Goal: Task Accomplishment & Management: Manage account settings

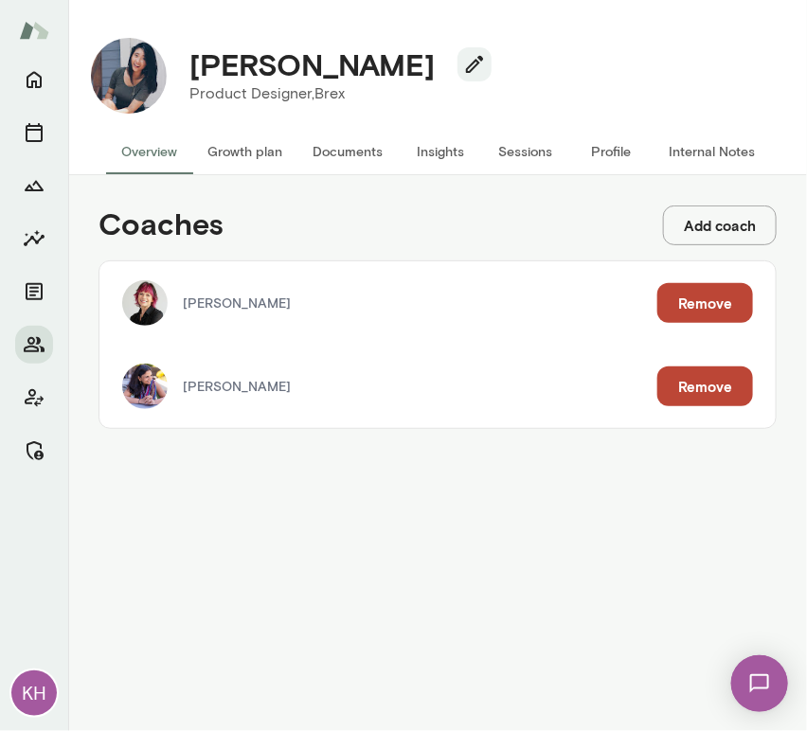
click at [520, 153] on button "Sessions" at bounding box center [525, 151] width 85 height 45
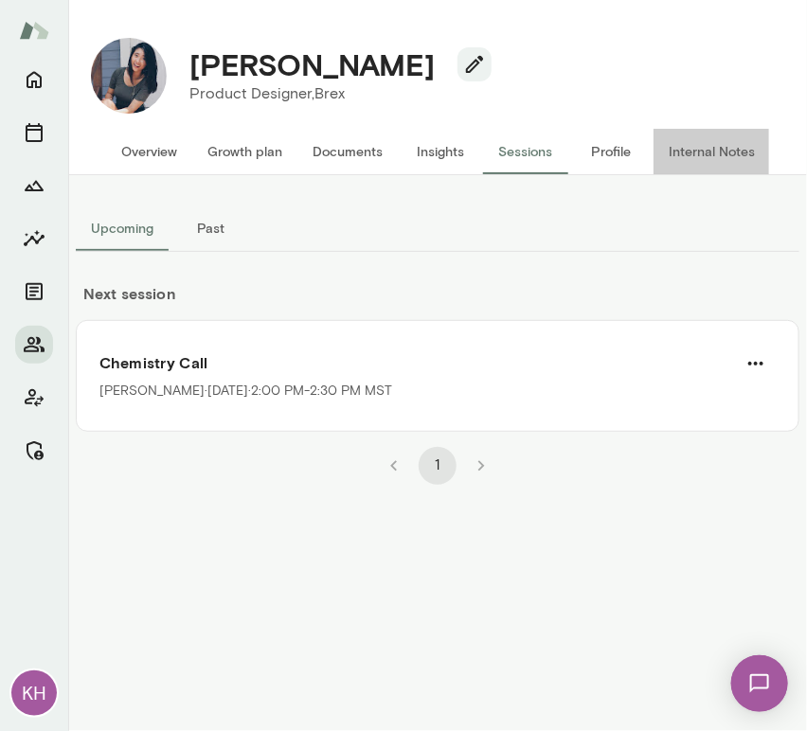
click at [681, 149] on button "Internal Notes" at bounding box center [712, 151] width 117 height 45
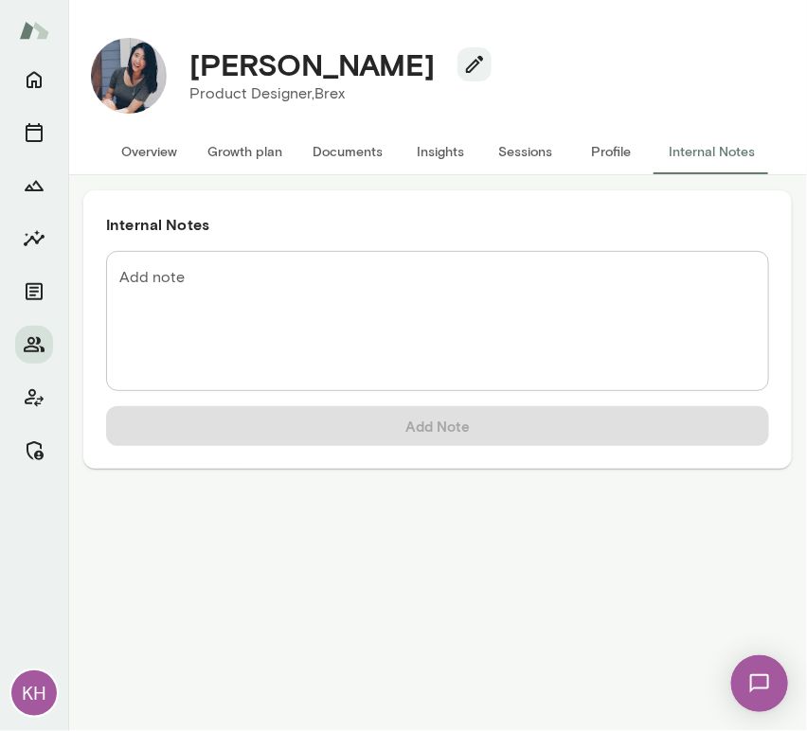
click at [262, 321] on textarea "Add note" at bounding box center [437, 321] width 637 height 109
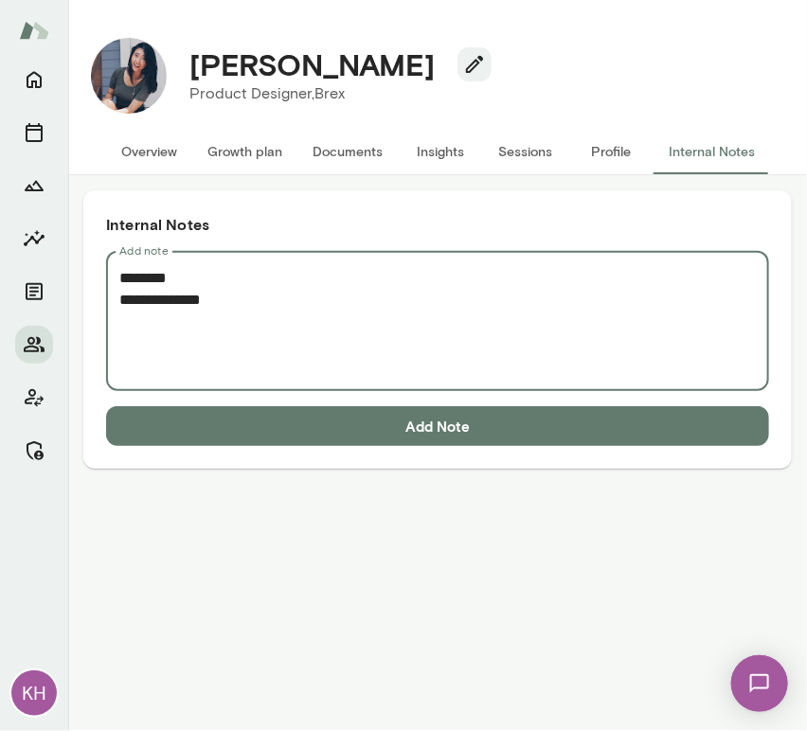
paste textarea "**********"
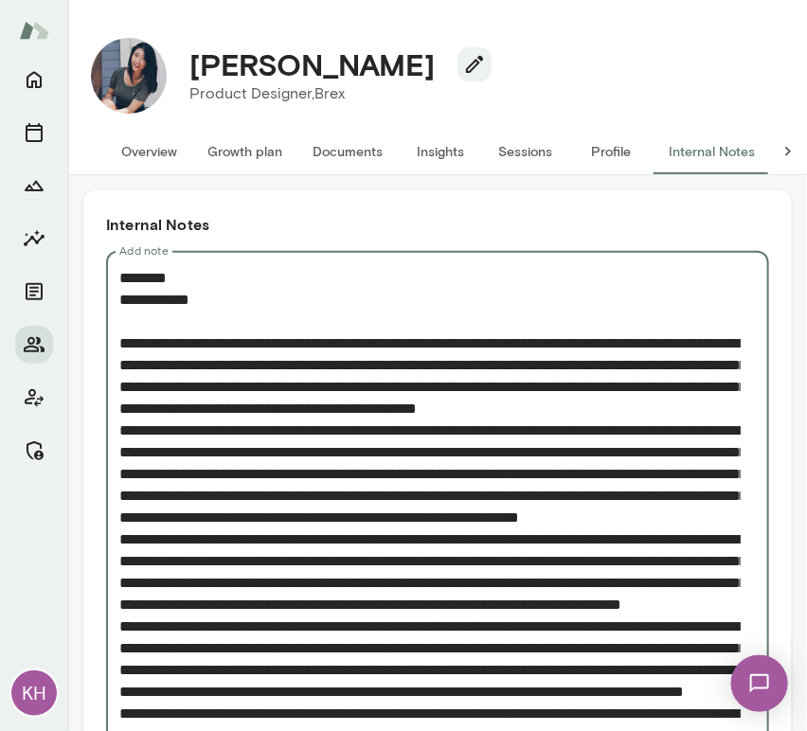
click at [121, 453] on textarea "Add note" at bounding box center [430, 626] width 622 height 719
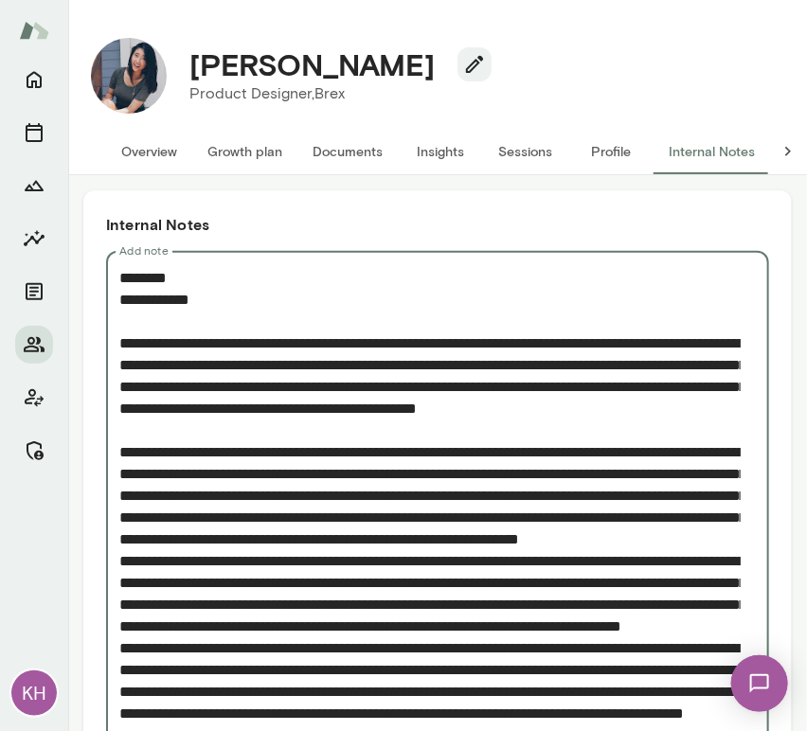
click at [123, 598] on textarea "Add note" at bounding box center [430, 637] width 622 height 741
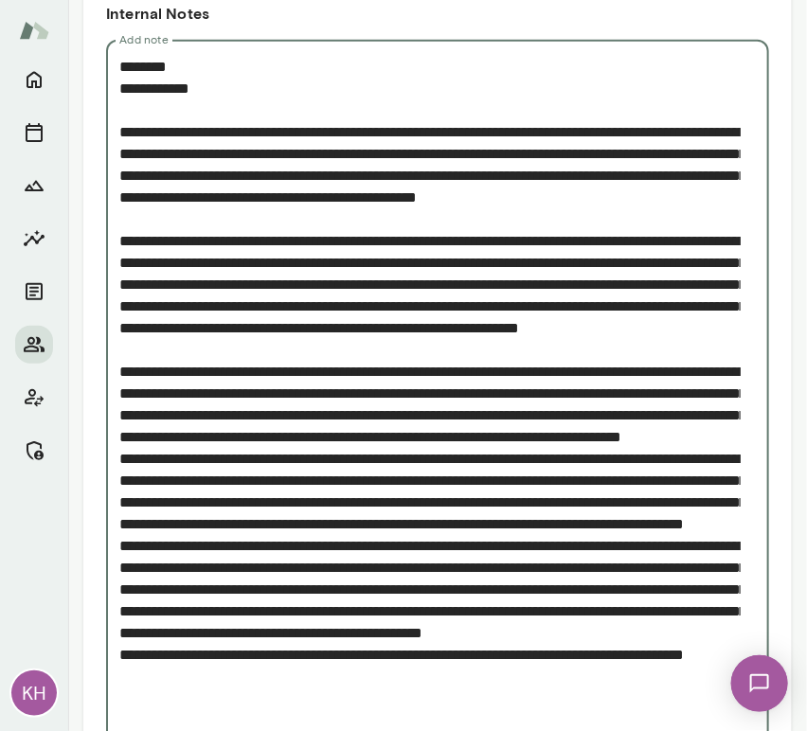
scroll to position [213, 0]
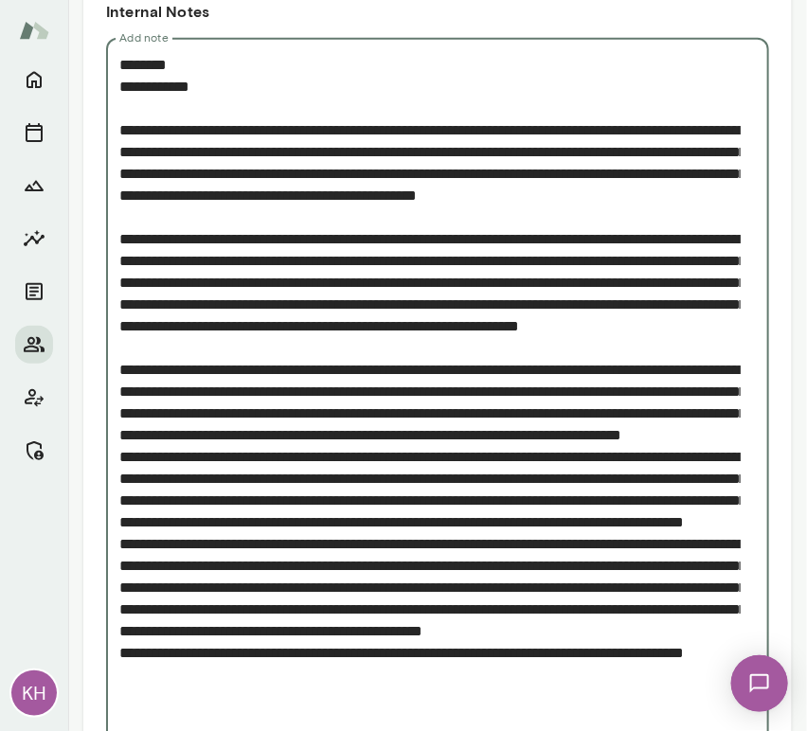
click at [121, 521] on textarea "Add note" at bounding box center [430, 435] width 622 height 763
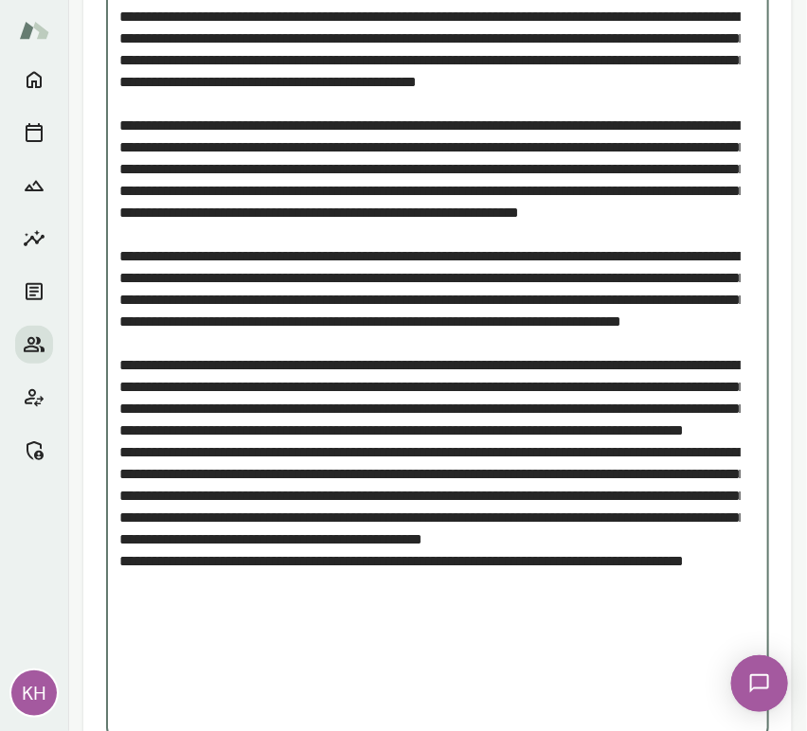
scroll to position [334, 0]
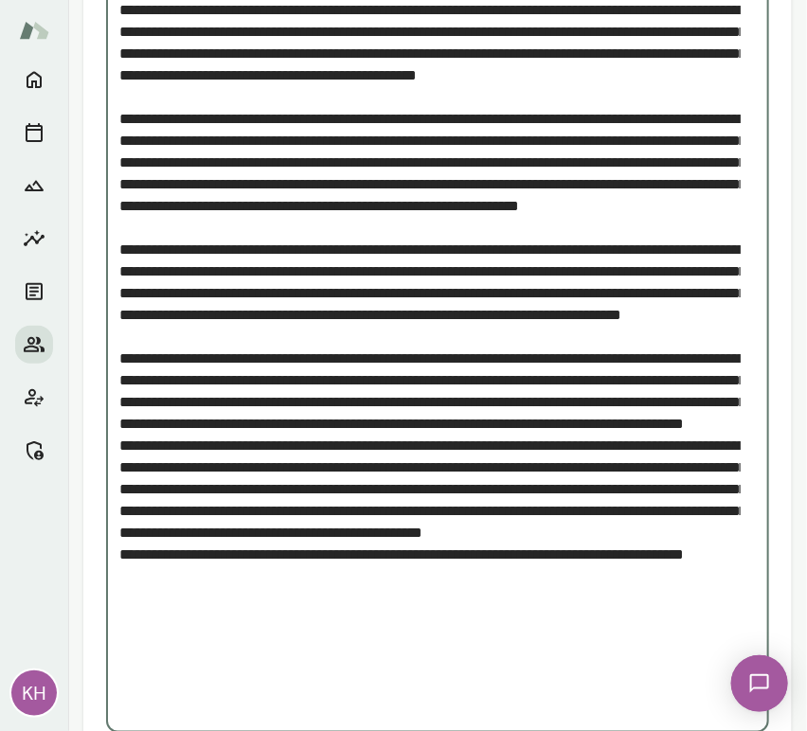
click at [122, 536] on textarea "Add note" at bounding box center [430, 326] width 622 height 785
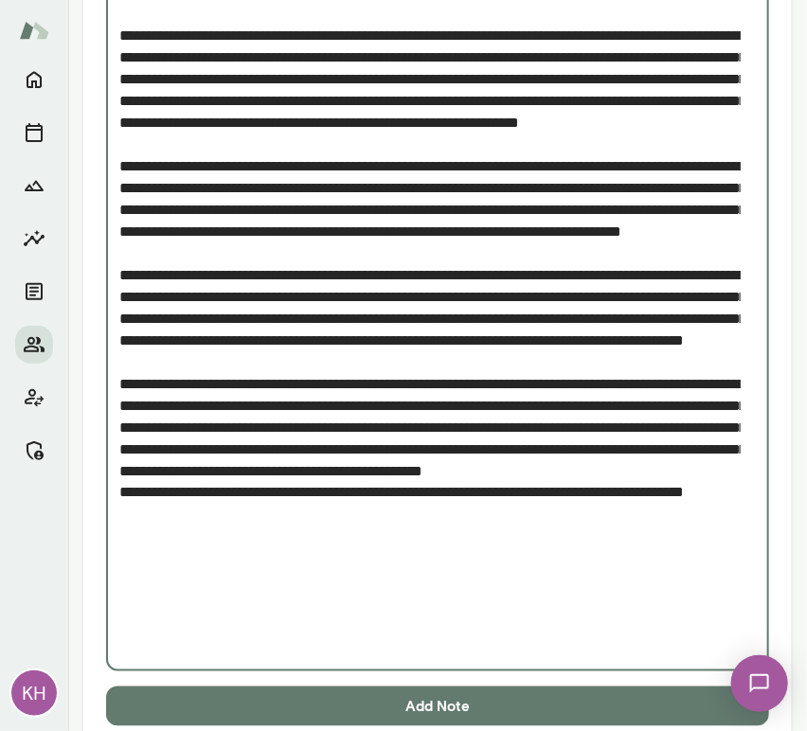
scroll to position [449, 0]
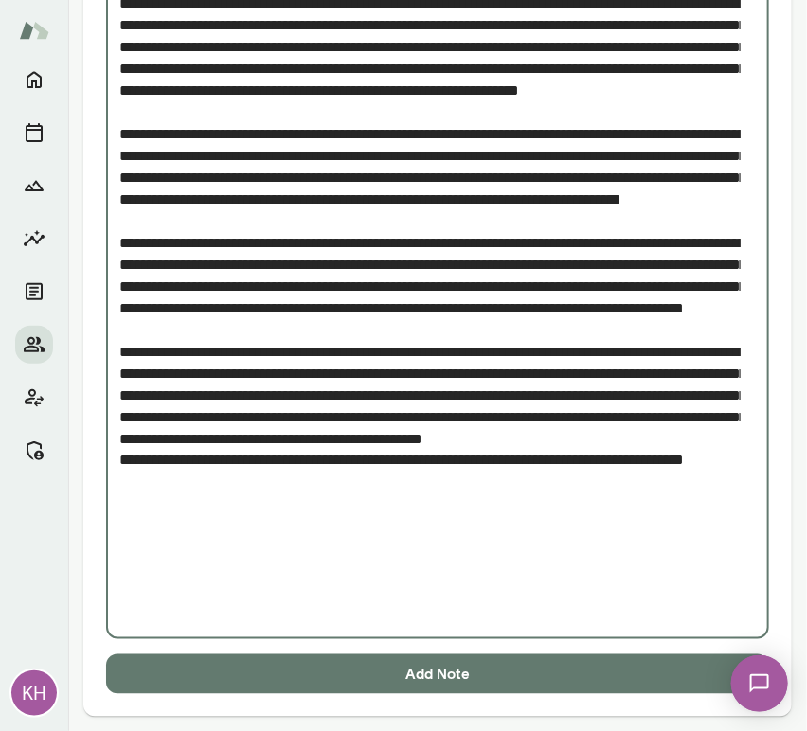
drag, startPoint x: 206, startPoint y: 604, endPoint x: 114, endPoint y: 567, distance: 99.1
click at [114, 567] on div "* Add note" at bounding box center [437, 221] width 663 height 838
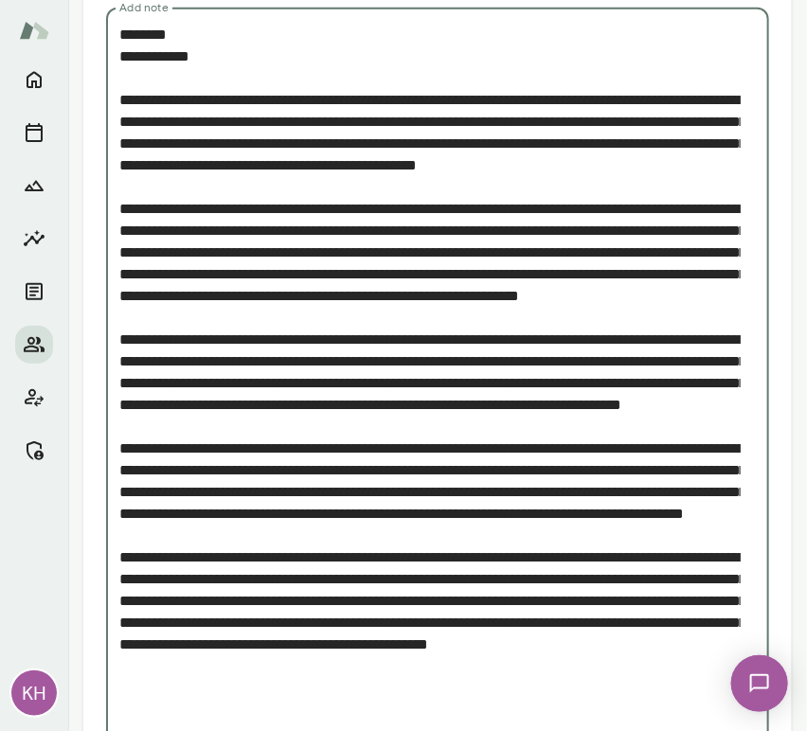
scroll to position [406, 0]
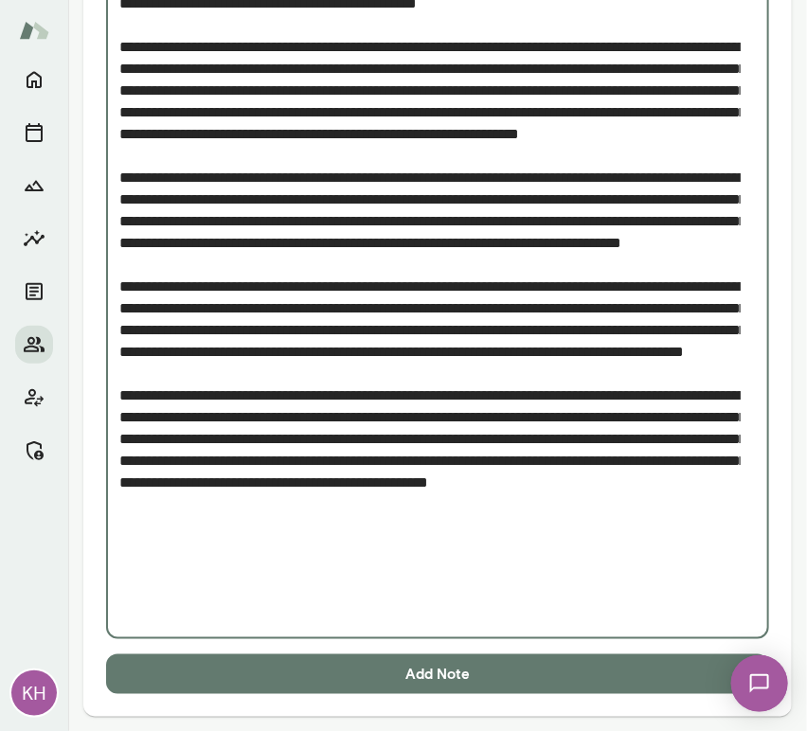
type textarea "**********"
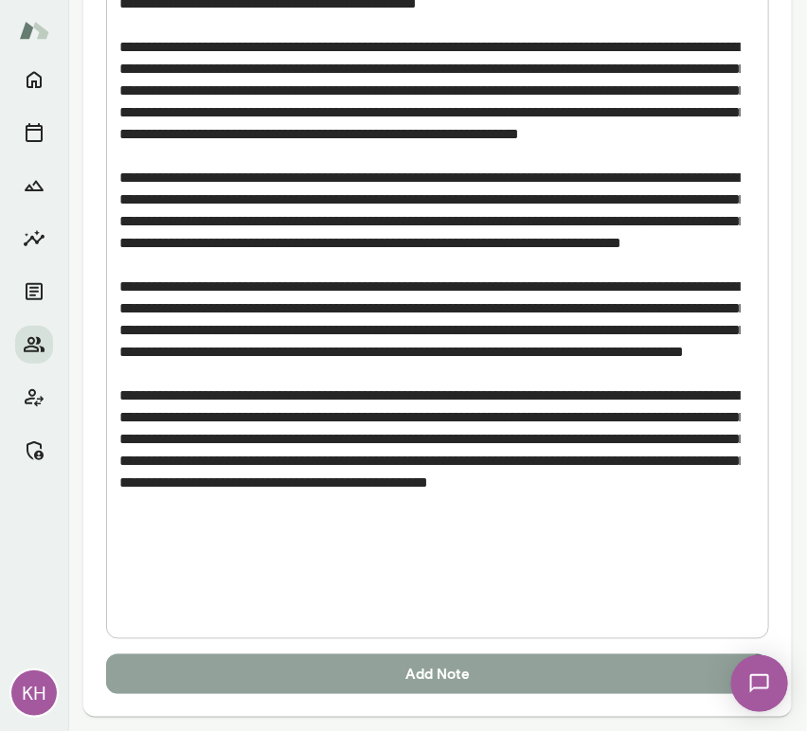
click at [308, 660] on button "Add Note" at bounding box center [437, 675] width 663 height 40
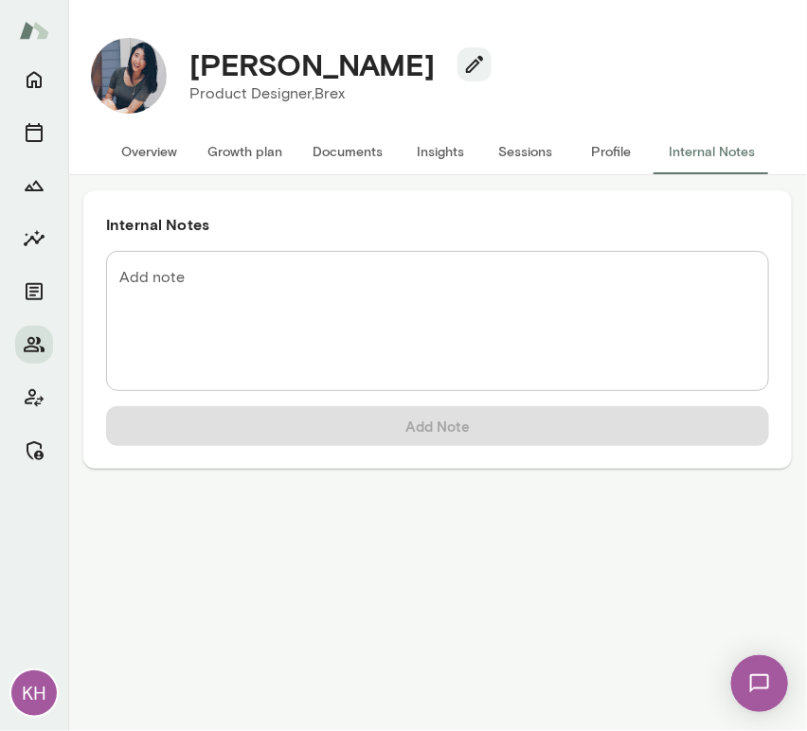
scroll to position [0, 0]
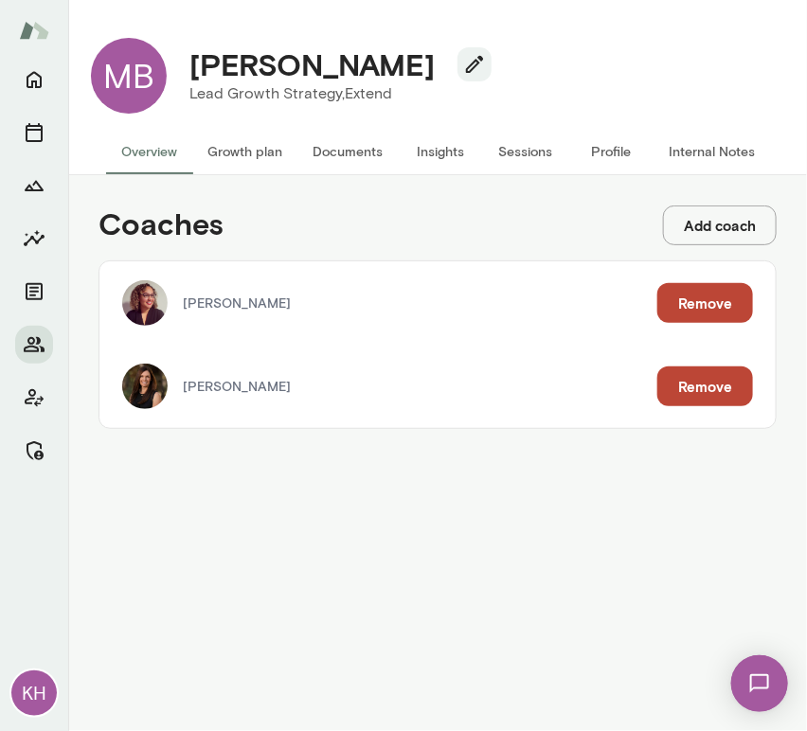
click at [538, 150] on button "Sessions" at bounding box center [525, 151] width 85 height 45
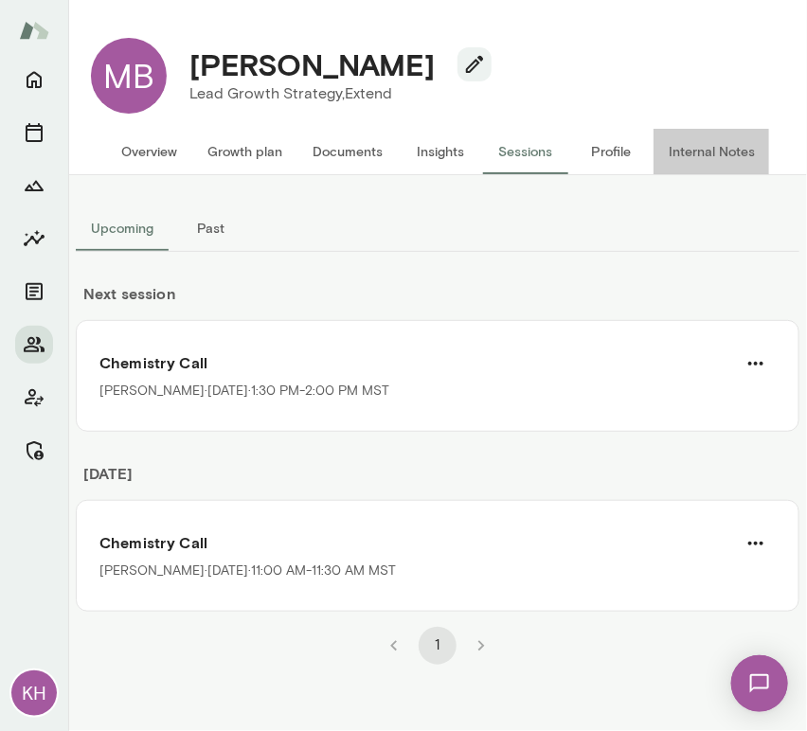
click at [677, 151] on button "Internal Notes" at bounding box center [712, 151] width 117 height 45
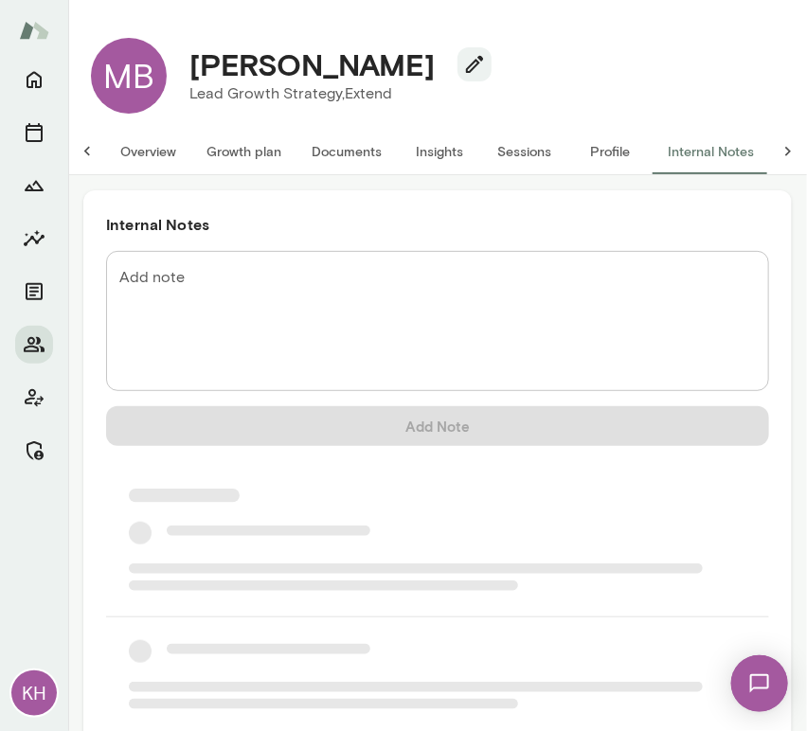
scroll to position [0, 15]
click at [194, 294] on textarea "Add note" at bounding box center [437, 321] width 637 height 109
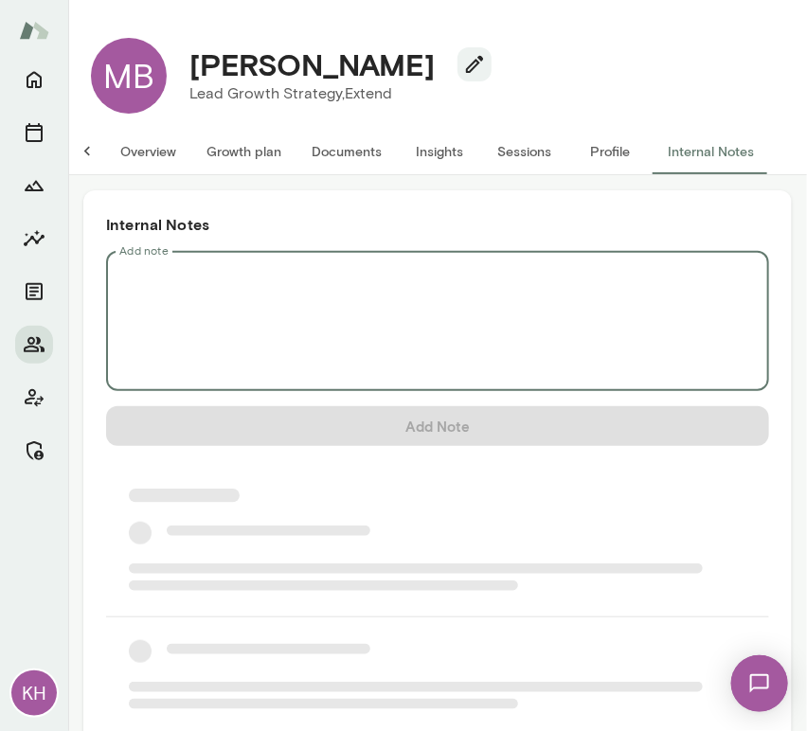
scroll to position [0, 0]
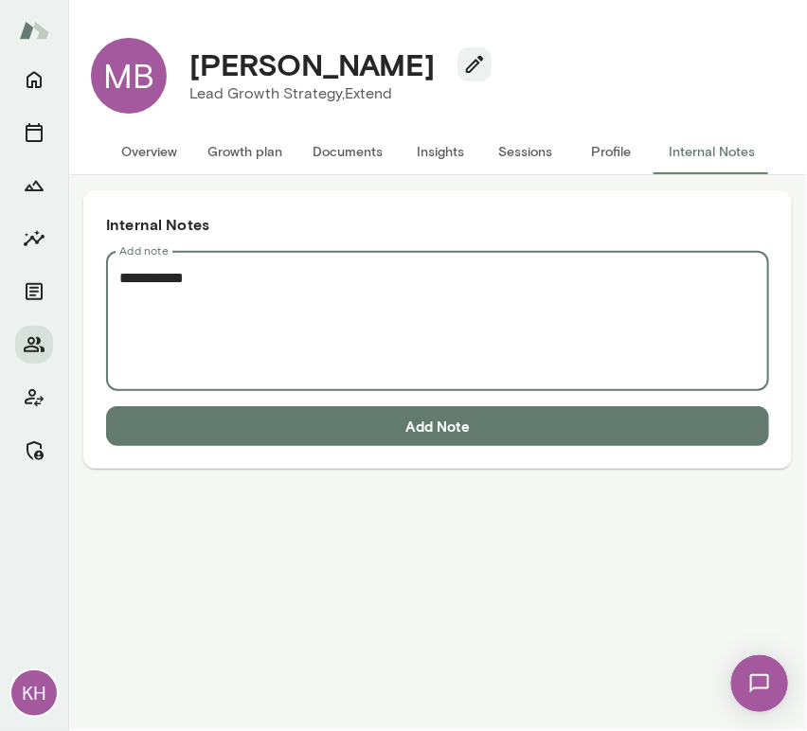
click at [165, 289] on textarea "**********" at bounding box center [437, 321] width 637 height 109
paste textarea "**********"
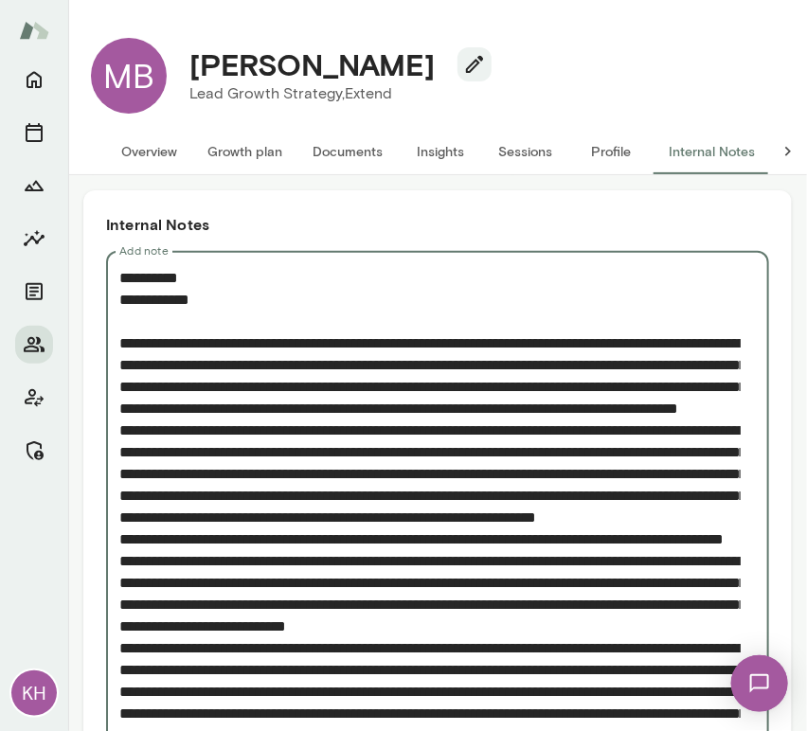
click at [121, 448] on textarea "Add note" at bounding box center [430, 561] width 622 height 588
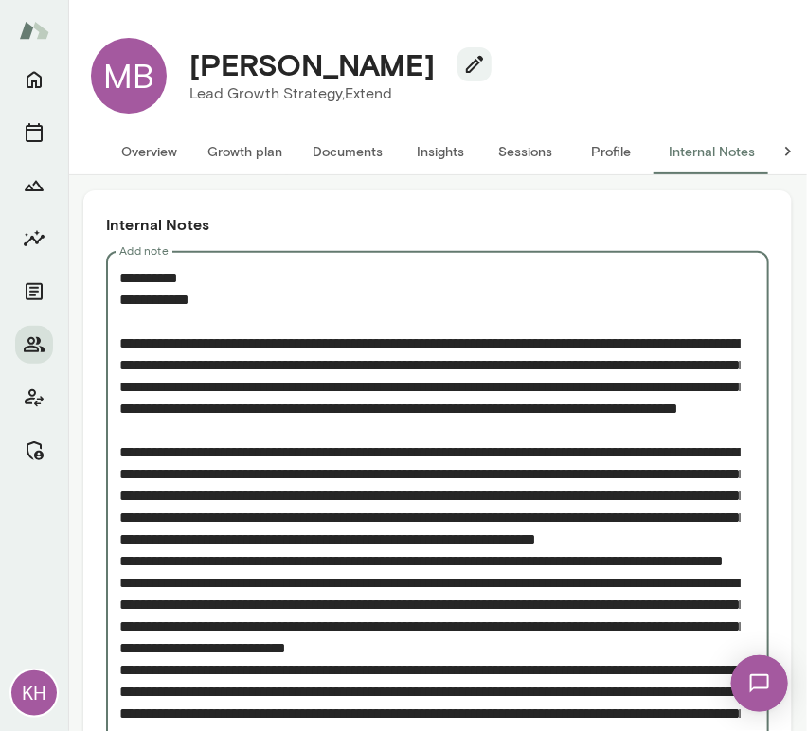
click at [119, 604] on textarea "Add note" at bounding box center [430, 572] width 622 height 610
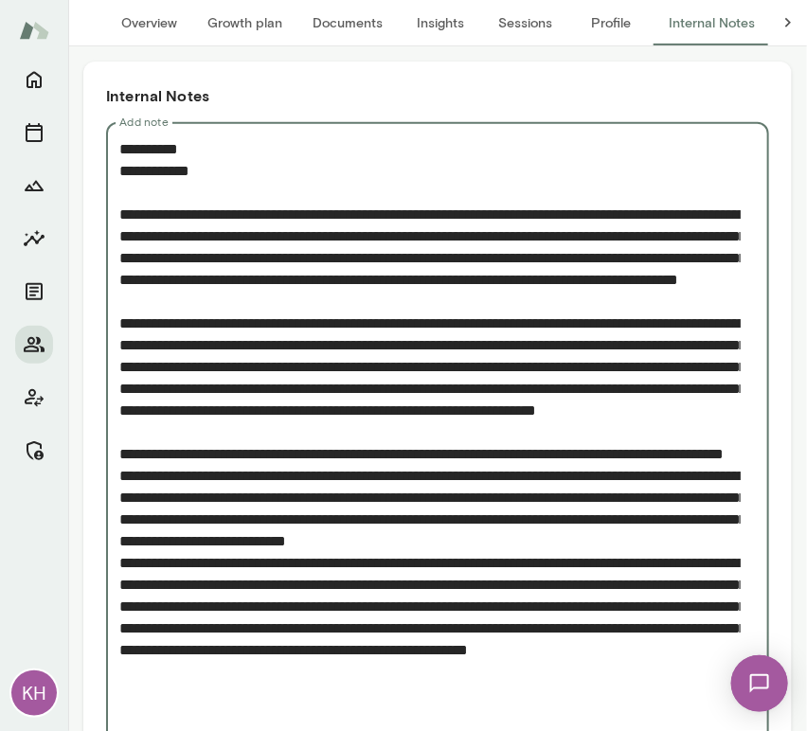
scroll to position [131, 0]
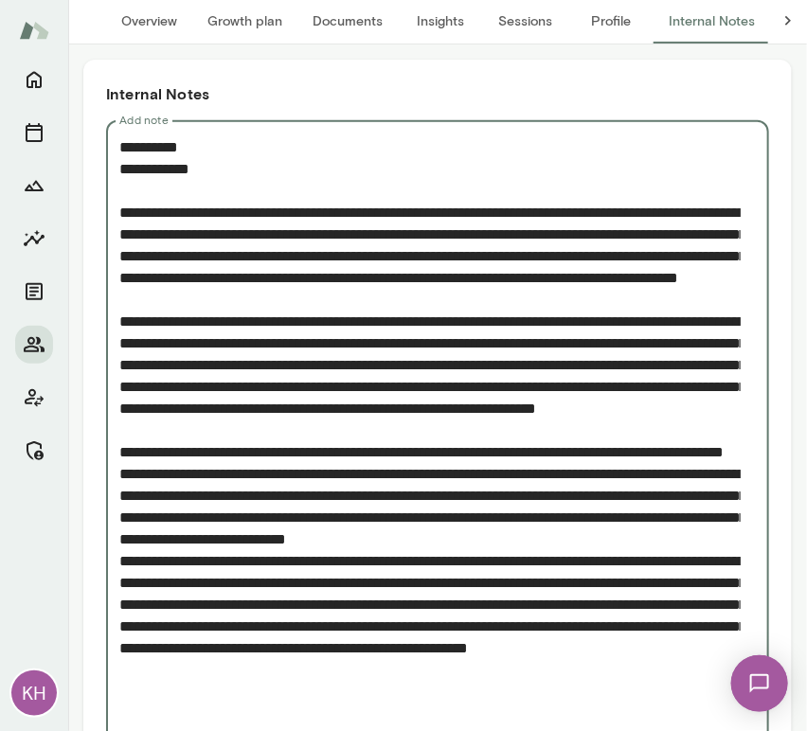
drag, startPoint x: 242, startPoint y: 514, endPoint x: 120, endPoint y: 490, distance: 123.6
click at [120, 490] on textarea "Add note" at bounding box center [430, 452] width 622 height 632
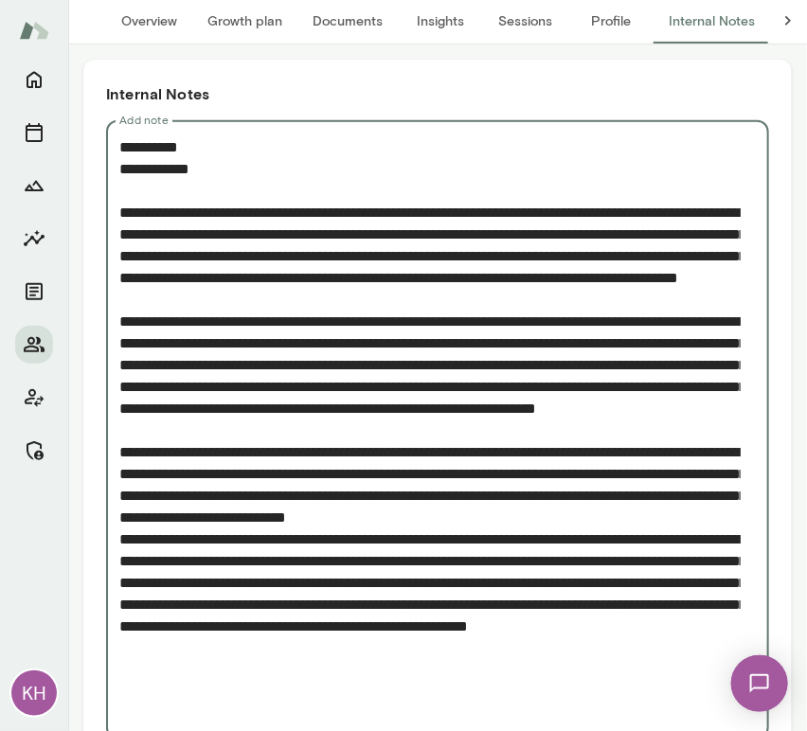
scroll to position [152, 0]
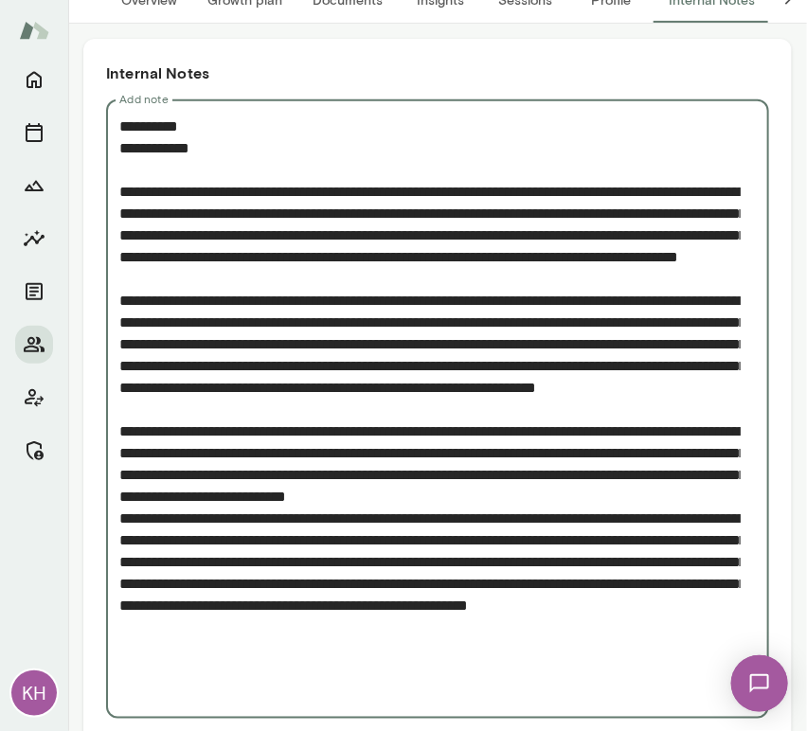
click at [123, 560] on textarea "Add note" at bounding box center [430, 410] width 622 height 588
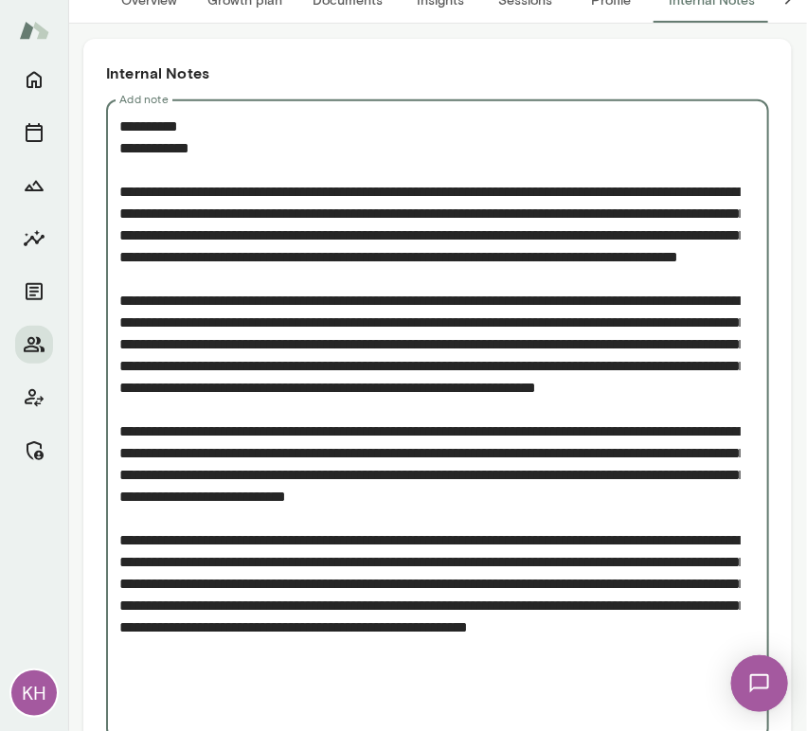
scroll to position [253, 0]
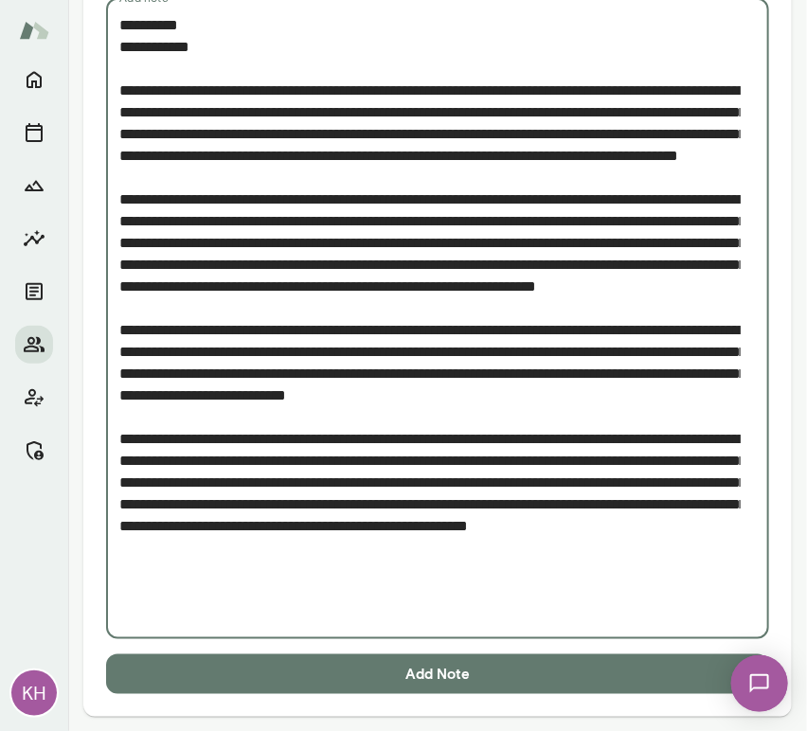
type textarea "**********"
click at [227, 675] on button "Add Note" at bounding box center [437, 675] width 663 height 40
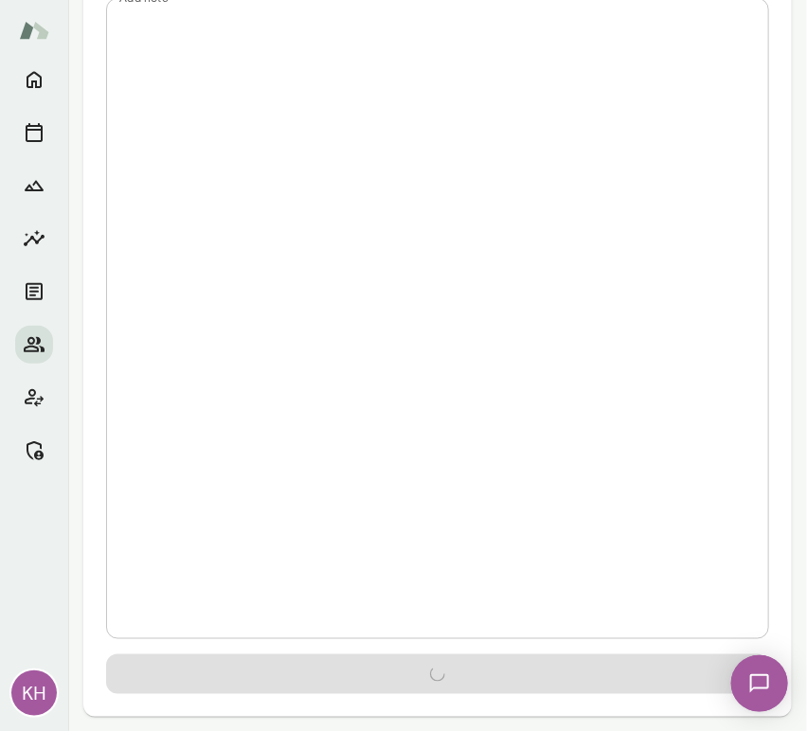
scroll to position [0, 0]
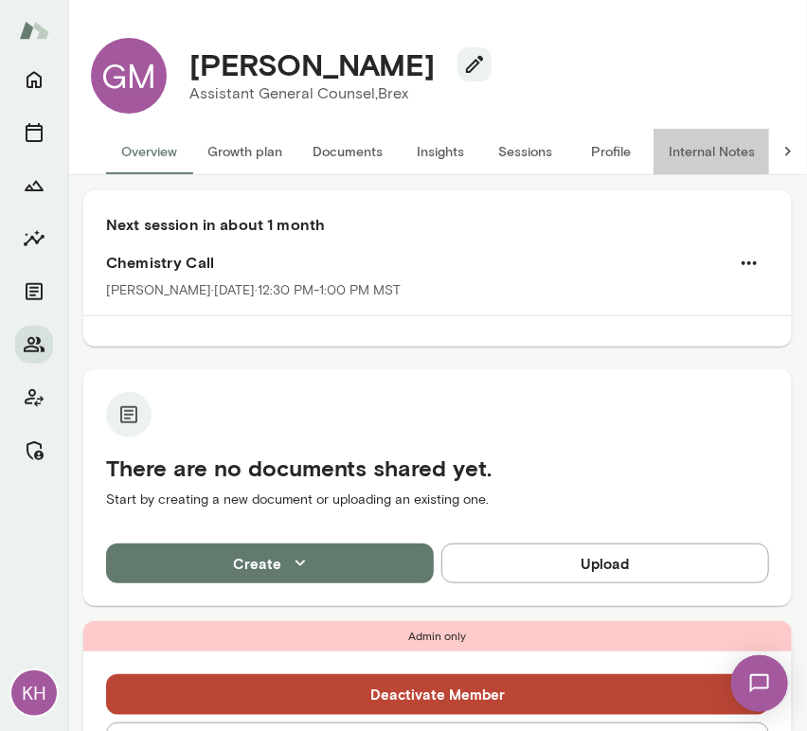
click at [730, 152] on button "Internal Notes" at bounding box center [712, 151] width 117 height 45
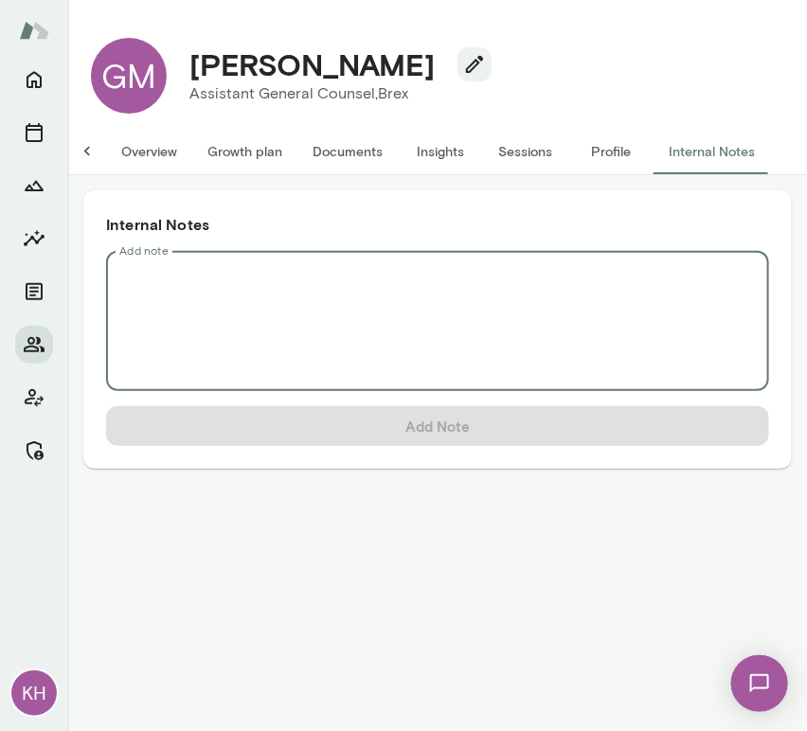
click at [205, 280] on textarea "Add note" at bounding box center [437, 321] width 637 height 109
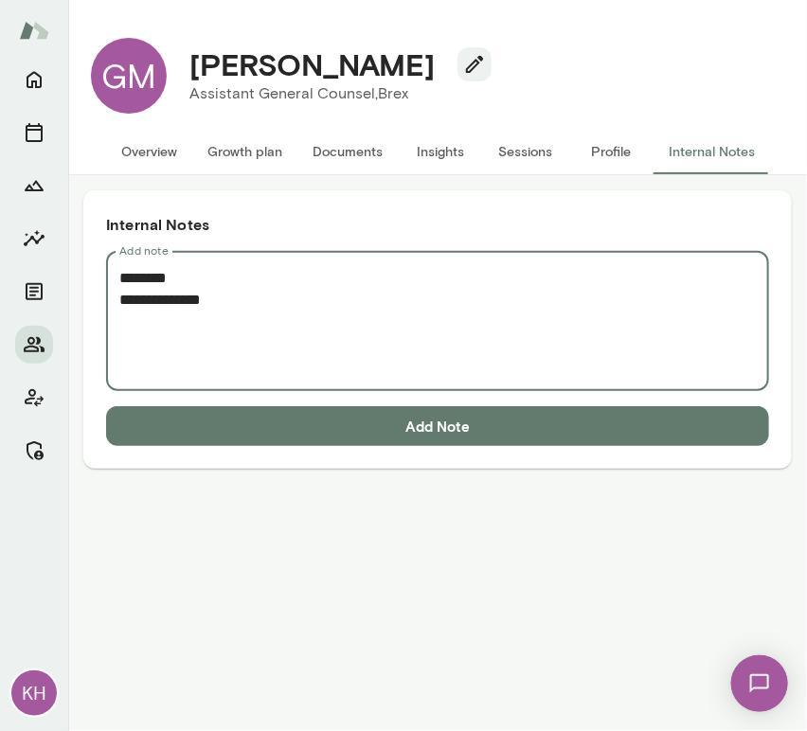
paste textarea "**********"
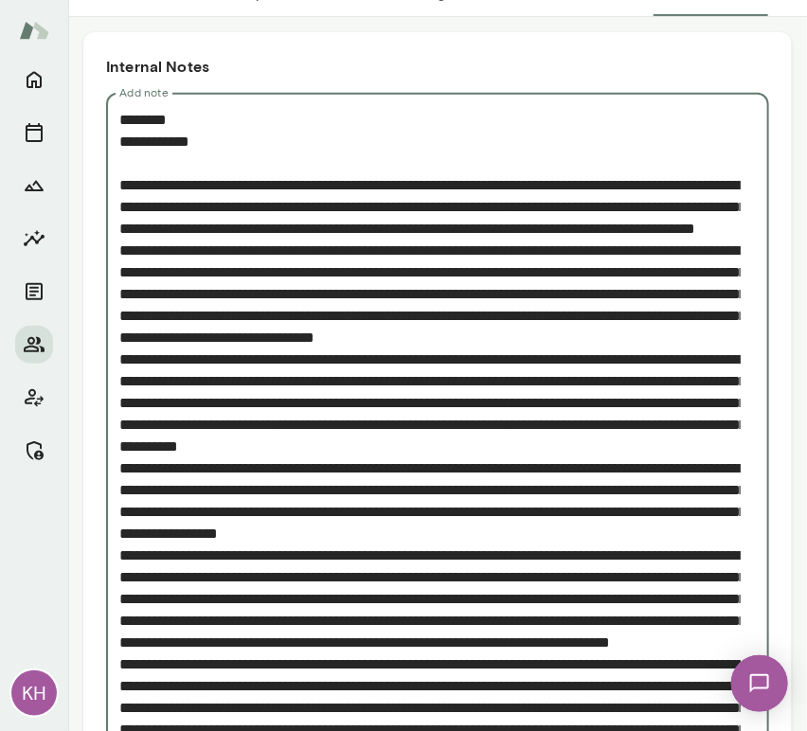
scroll to position [136, 0]
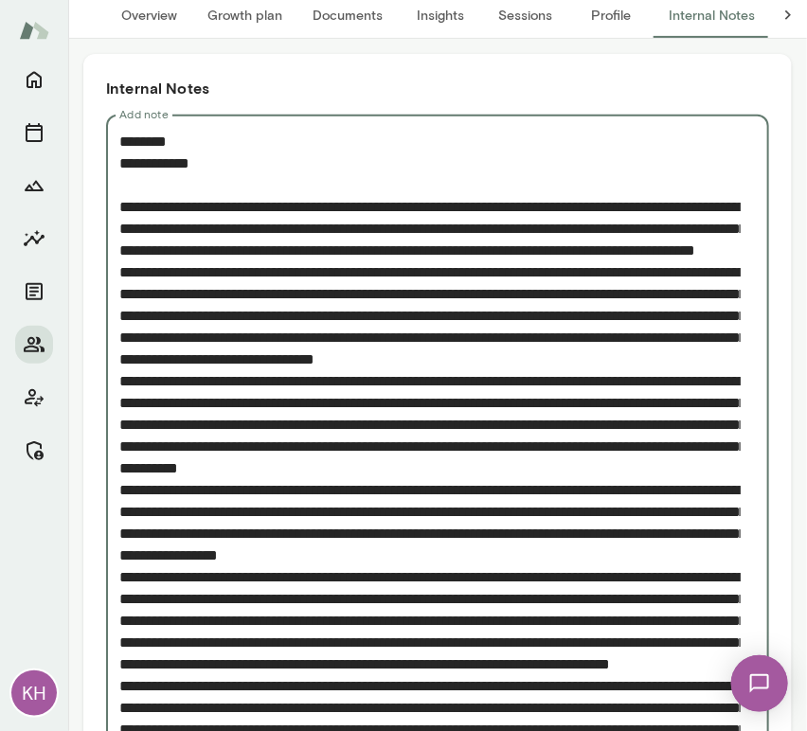
click at [122, 428] on textarea "Add note" at bounding box center [430, 523] width 622 height 785
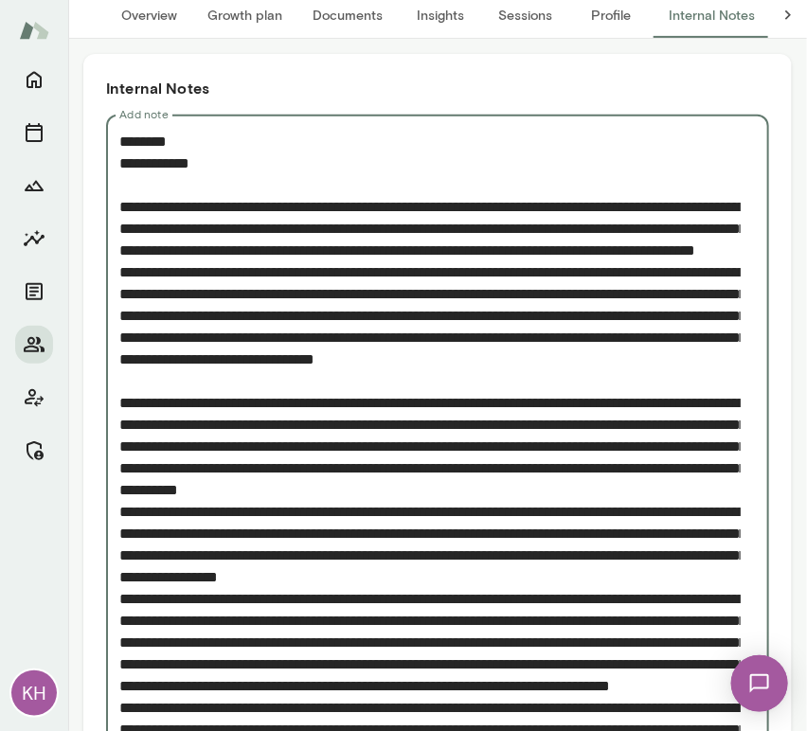
click at [119, 575] on textarea "Add note" at bounding box center [430, 534] width 622 height 806
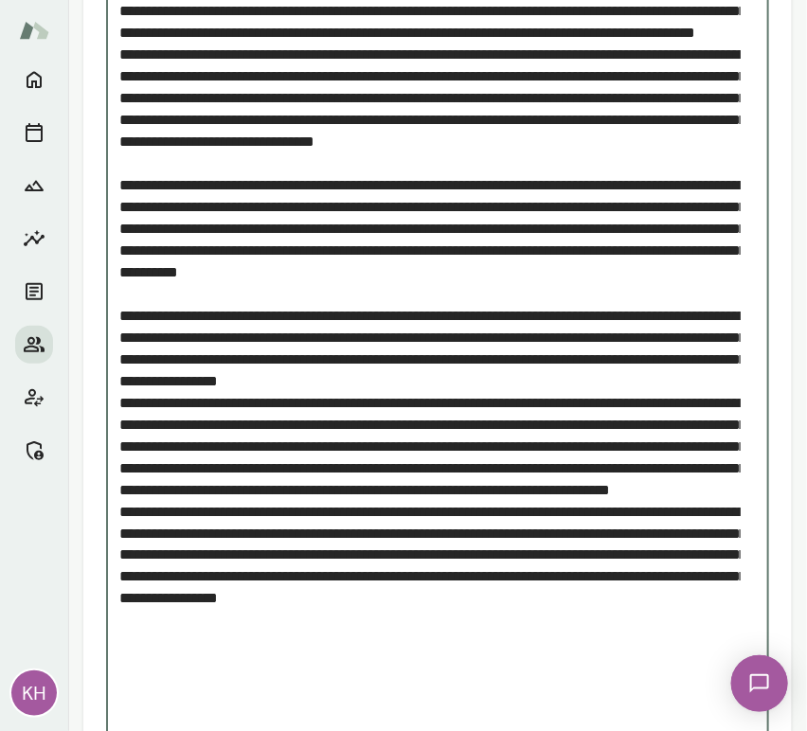
scroll to position [355, 0]
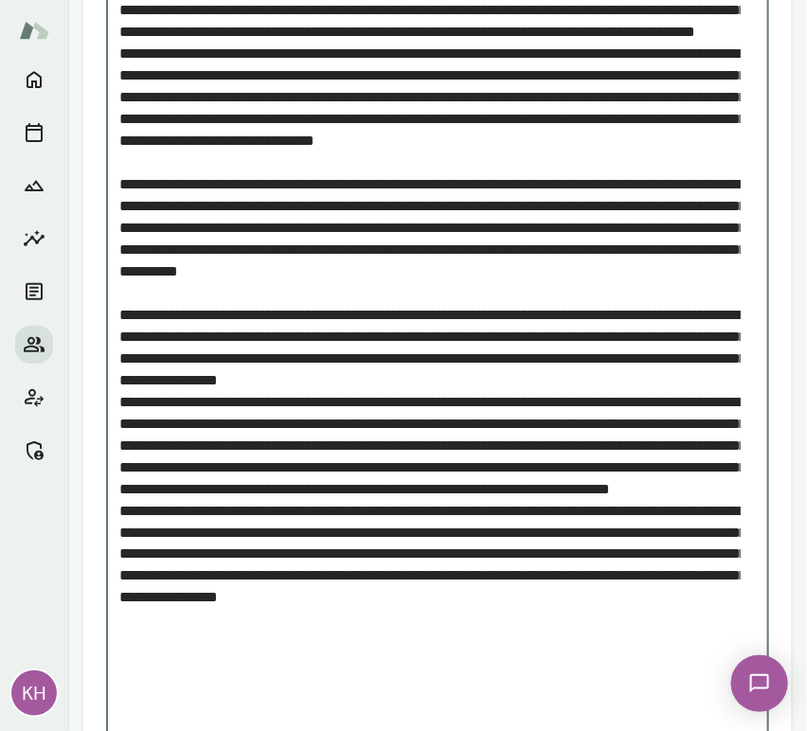
click at [125, 468] on textarea "Add note" at bounding box center [430, 326] width 622 height 828
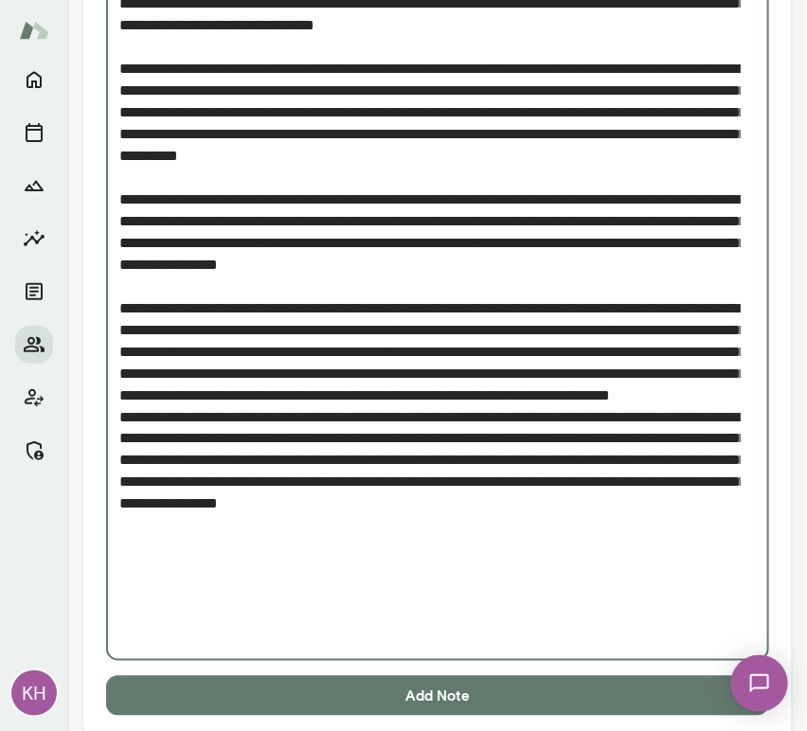
scroll to position [473, 0]
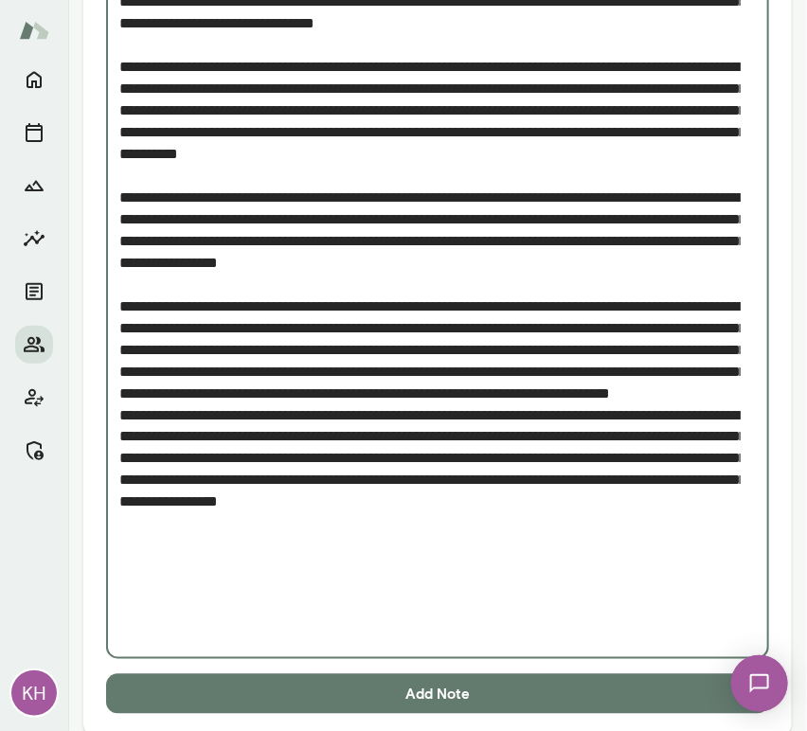
click at [119, 518] on textarea "Add note" at bounding box center [430, 219] width 622 height 850
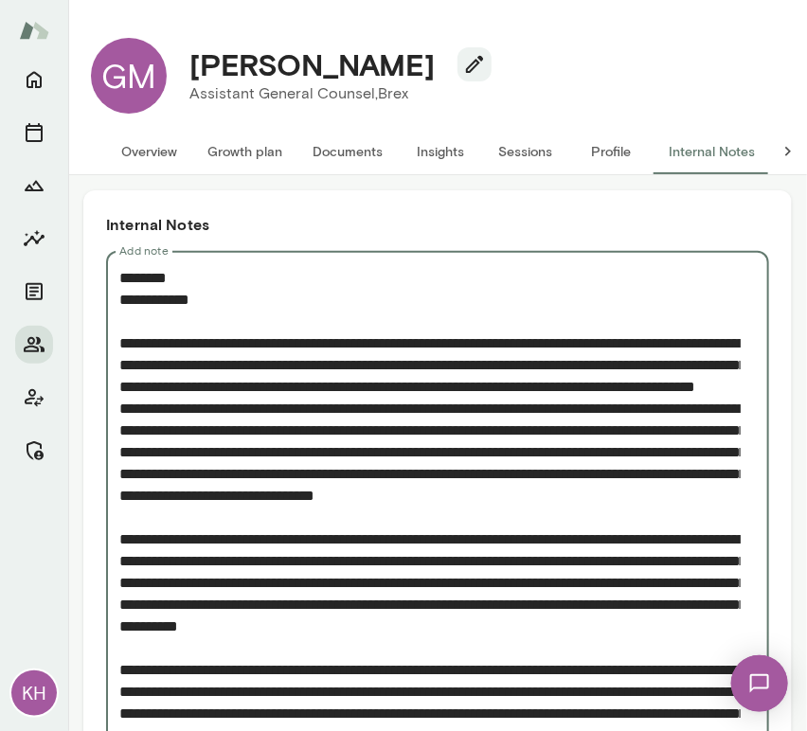
scroll to position [515, 0]
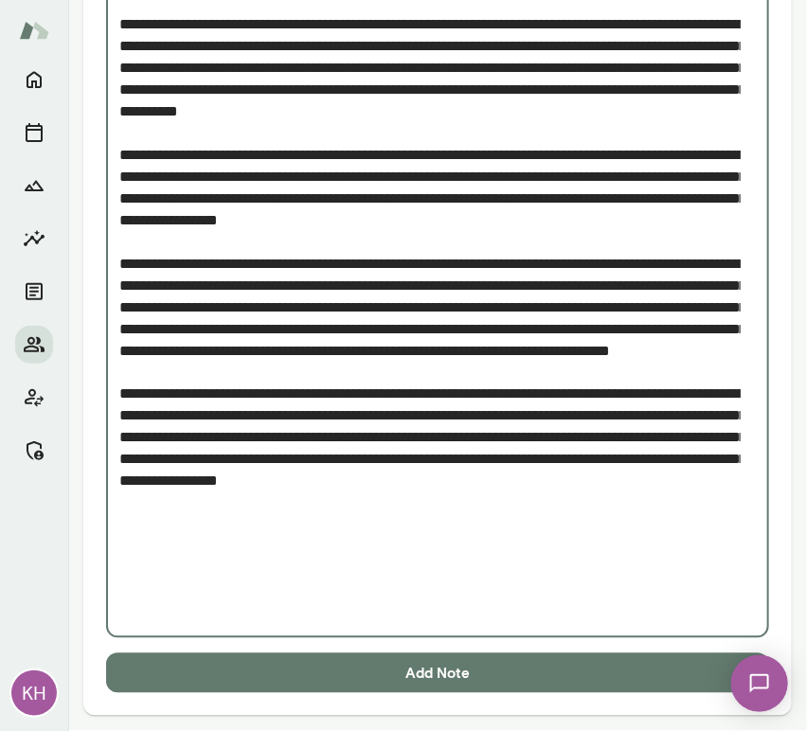
drag, startPoint x: 397, startPoint y: 521, endPoint x: 273, endPoint y: 541, distance: 125.7
click at [273, 541] on textarea "Add note" at bounding box center [430, 188] width 622 height 872
click at [284, 540] on textarea "Add note" at bounding box center [430, 188] width 622 height 872
drag, startPoint x: 283, startPoint y: 542, endPoint x: 365, endPoint y: 609, distance: 105.7
click at [365, 609] on textarea "Add note" at bounding box center [430, 188] width 622 height 872
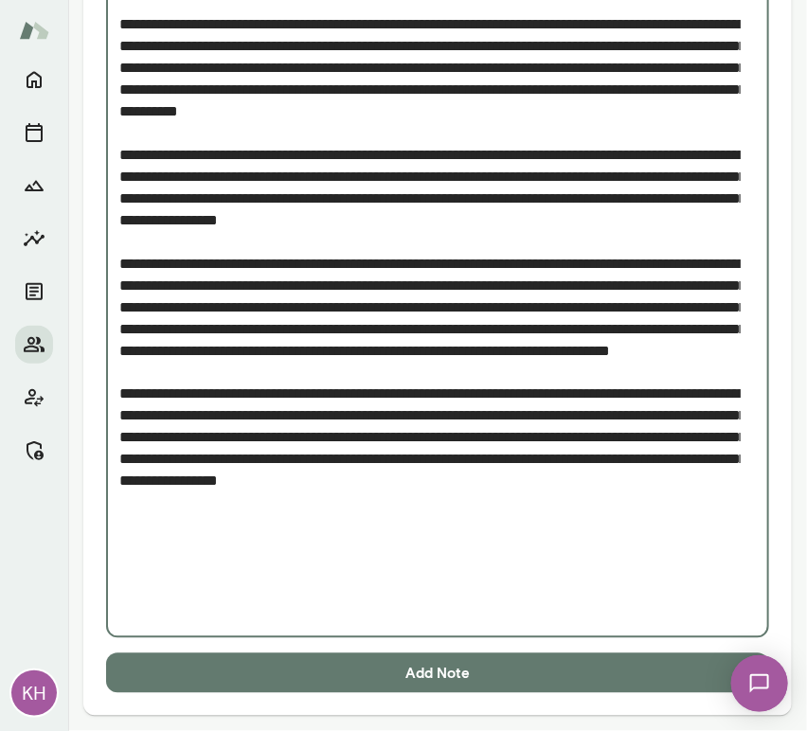
click at [365, 609] on textarea "Add note" at bounding box center [430, 188] width 622 height 872
type textarea "**********"
click at [380, 680] on button "Add Note" at bounding box center [437, 674] width 663 height 40
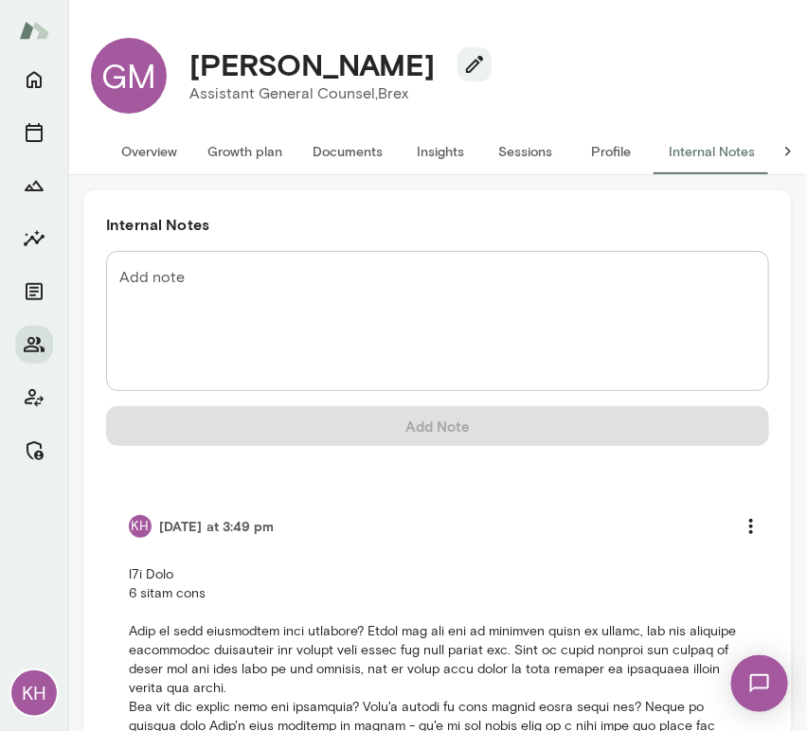
scroll to position [0, 0]
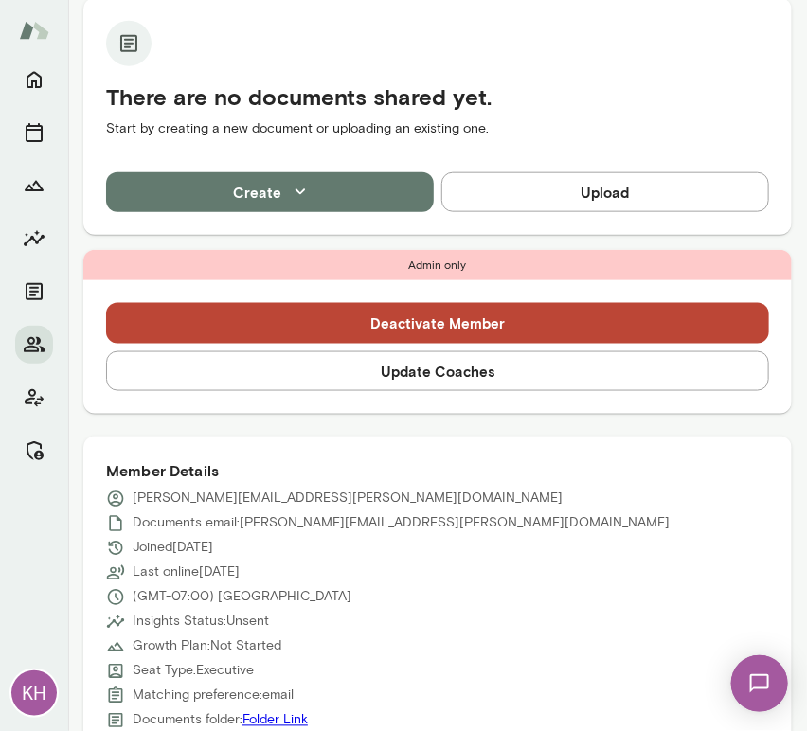
scroll to position [424, 0]
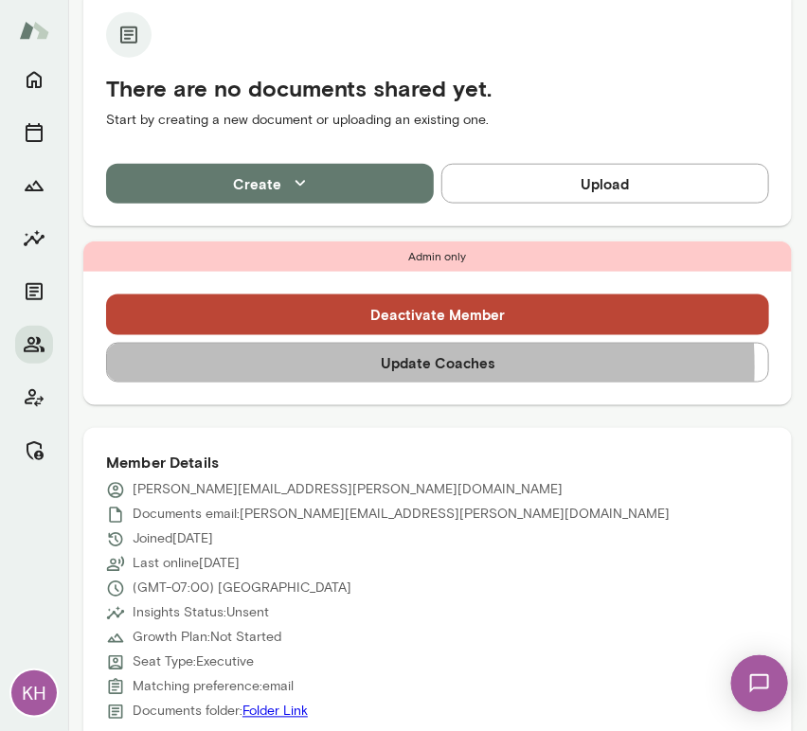
click at [317, 367] on button "Update Coaches" at bounding box center [437, 363] width 663 height 40
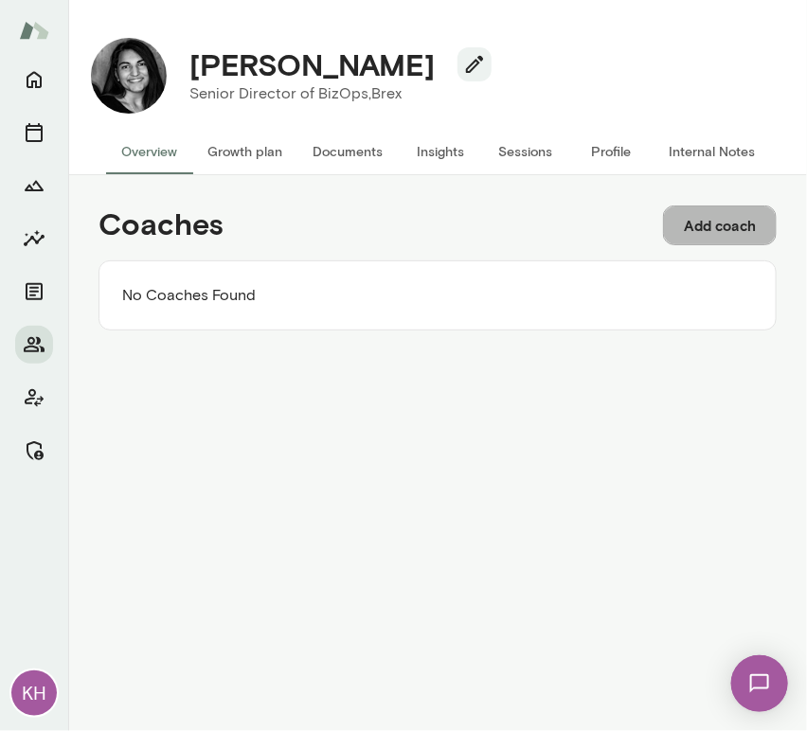
click at [708, 238] on button "Add coach" at bounding box center [720, 226] width 114 height 40
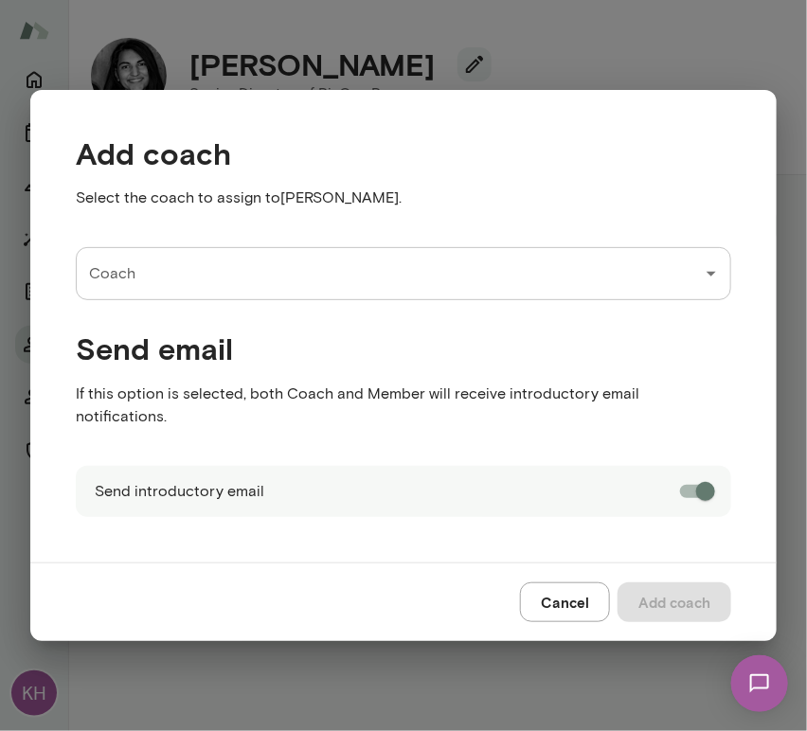
click at [420, 288] on input "Coach" at bounding box center [389, 274] width 610 height 36
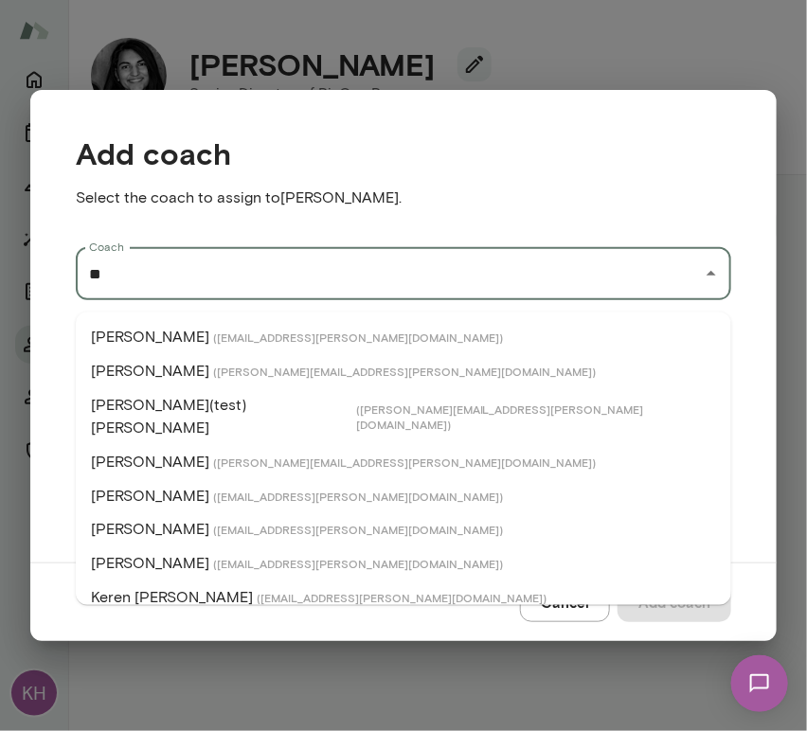
type input "*"
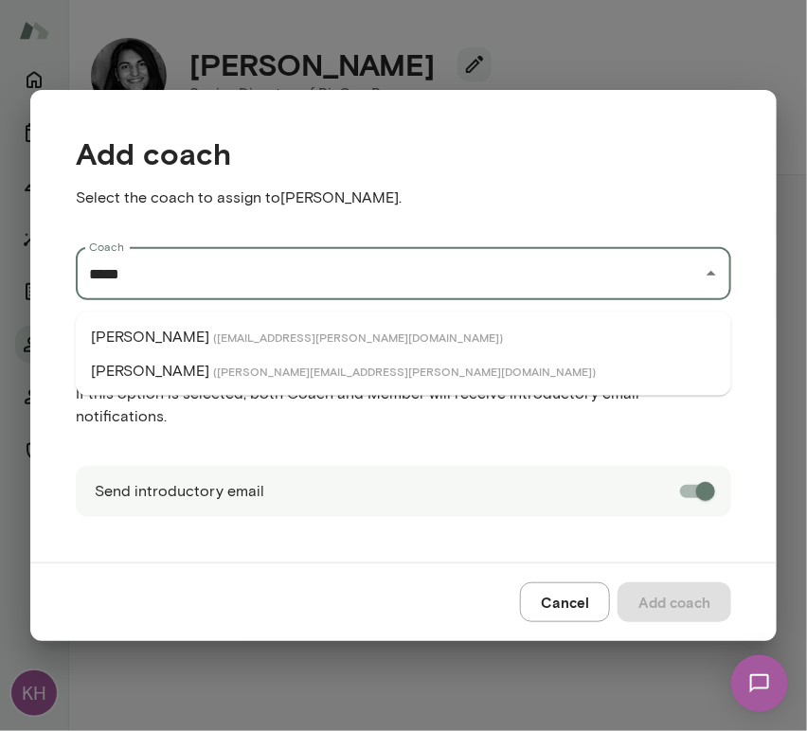
click at [224, 333] on span "( kevinau@mento.co )" at bounding box center [358, 337] width 290 height 15
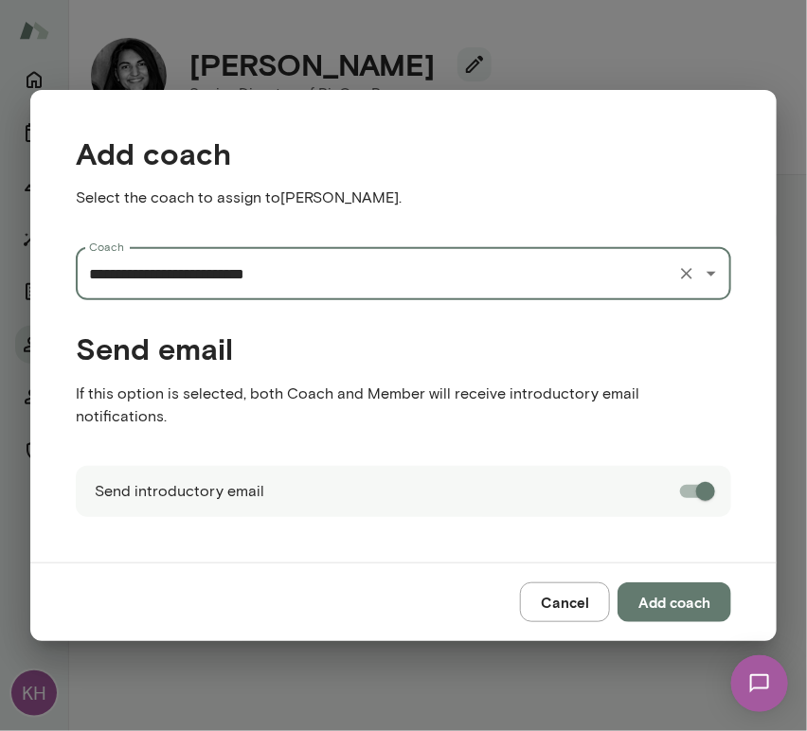
type input "**********"
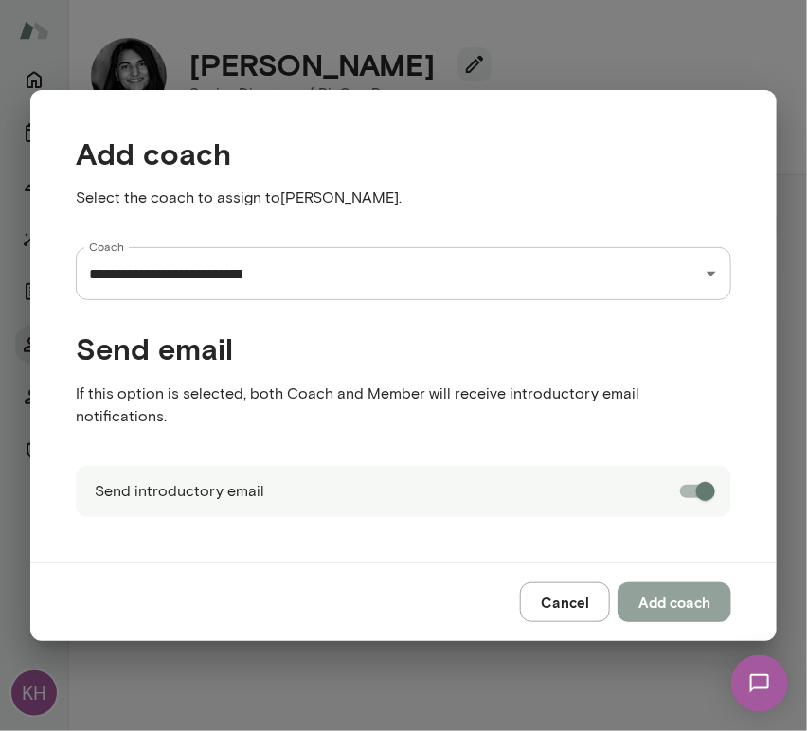
click at [656, 592] on button "Add coach" at bounding box center [675, 603] width 114 height 40
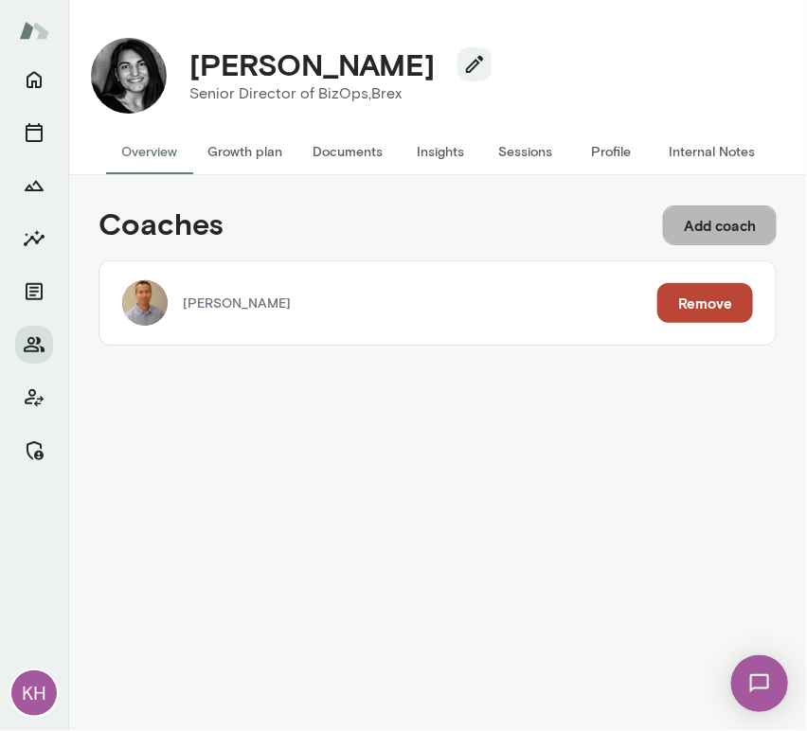
click at [712, 229] on button "Add coach" at bounding box center [720, 226] width 114 height 40
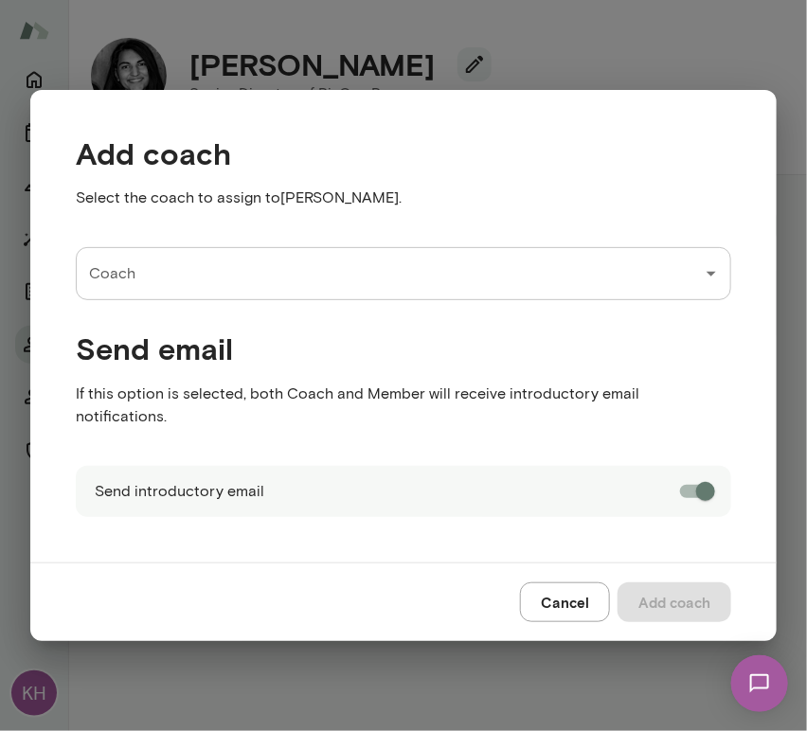
click at [210, 283] on input "Coach" at bounding box center [389, 274] width 610 height 36
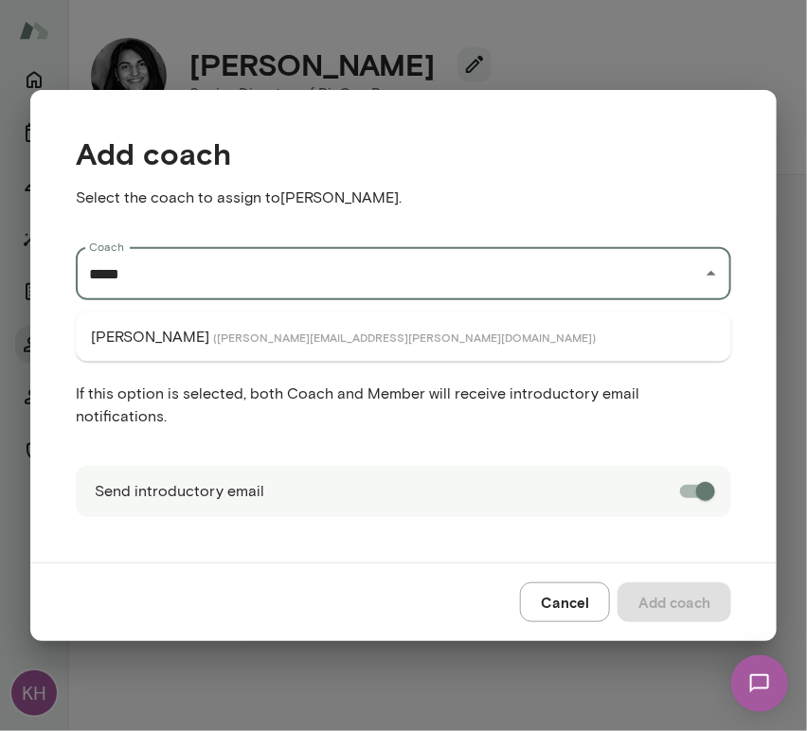
click at [220, 334] on span "( cathywright@mento.co )" at bounding box center [404, 337] width 383 height 15
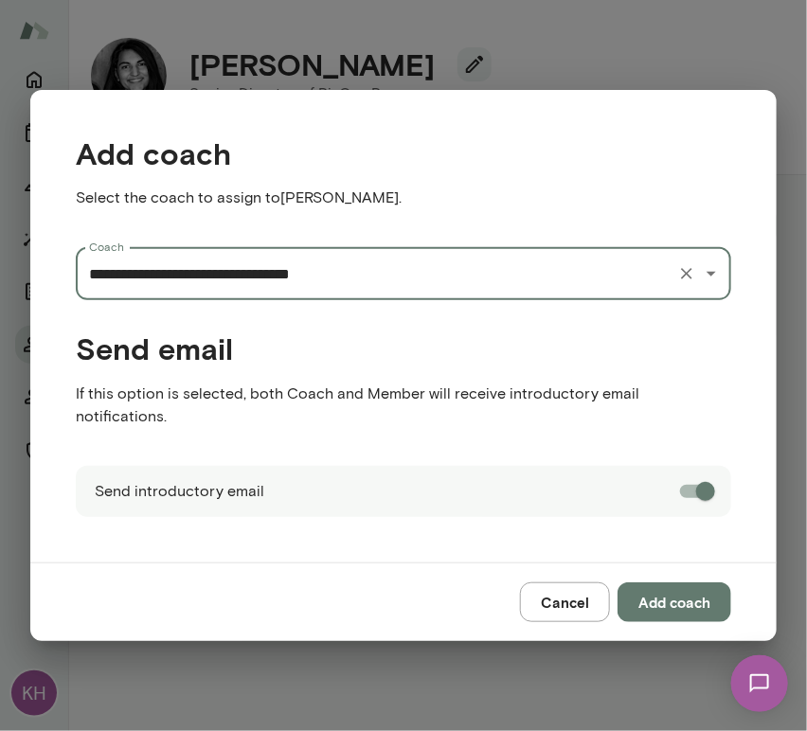
type input "**********"
click at [675, 607] on button "Add coach" at bounding box center [675, 603] width 114 height 40
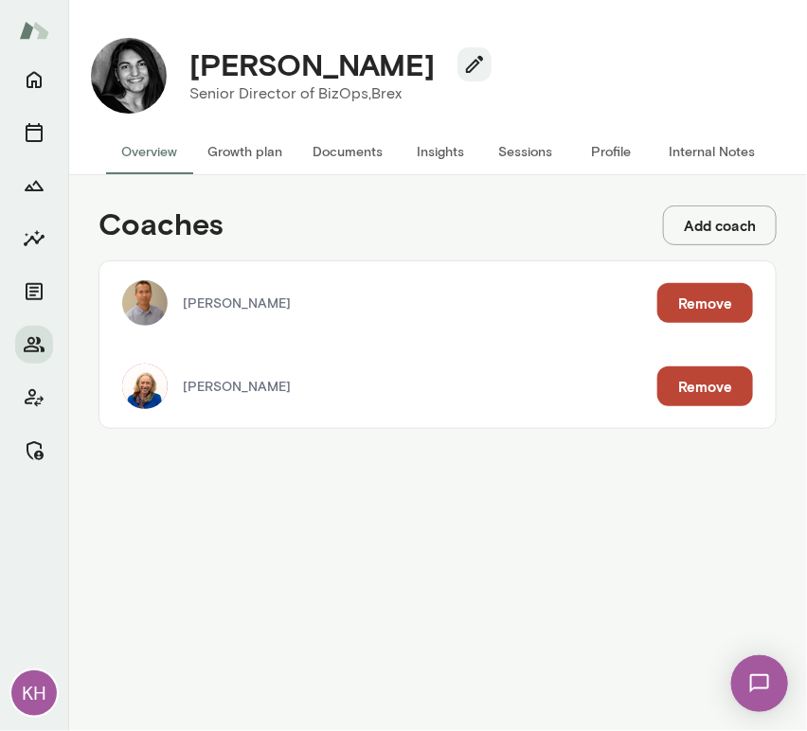
click at [695, 143] on button "Internal Notes" at bounding box center [712, 151] width 117 height 45
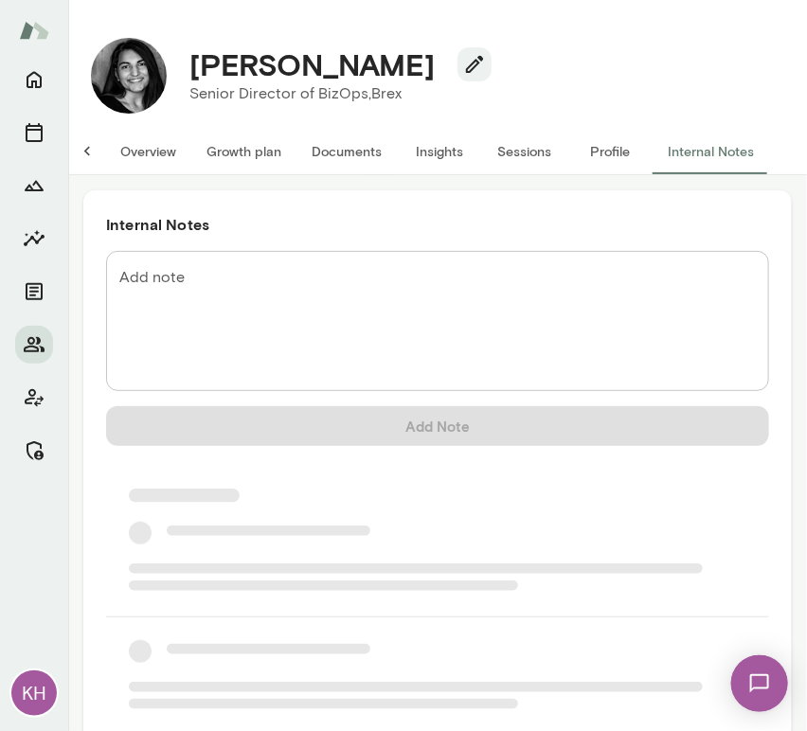
scroll to position [0, 15]
click at [176, 277] on textarea "Add note" at bounding box center [437, 321] width 637 height 109
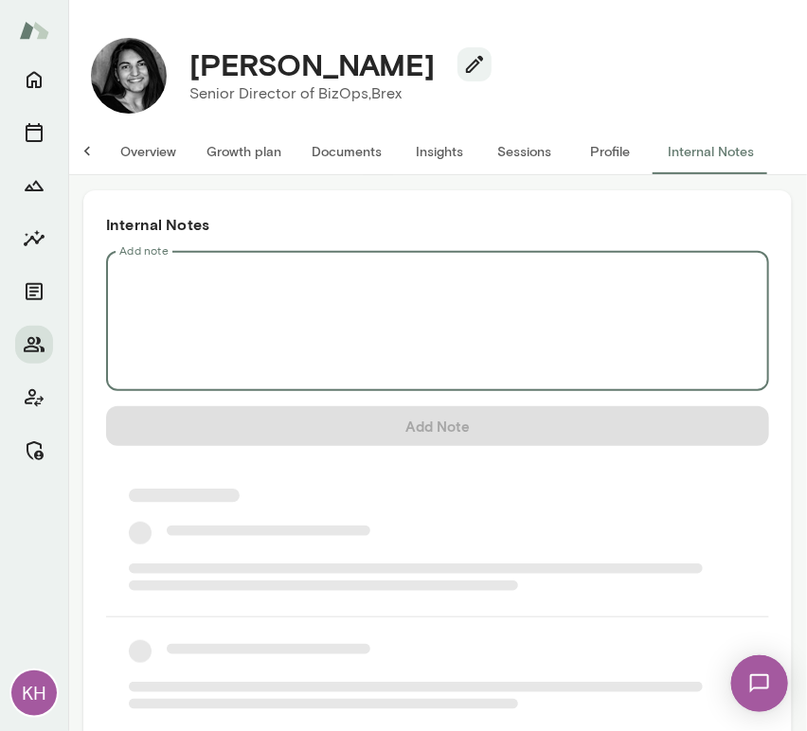
scroll to position [0, 0]
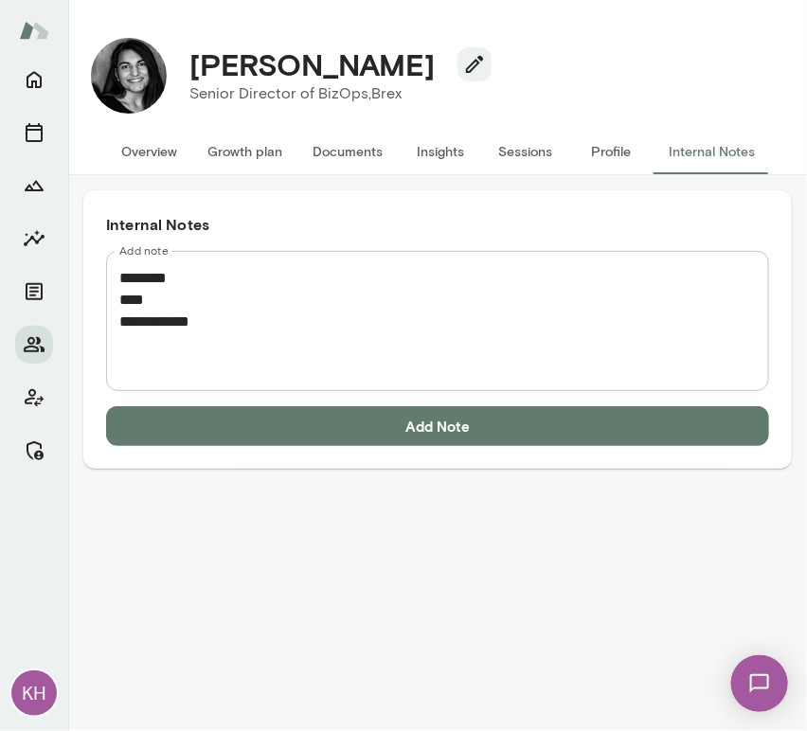
click at [184, 351] on textarea "**********" at bounding box center [437, 321] width 637 height 109
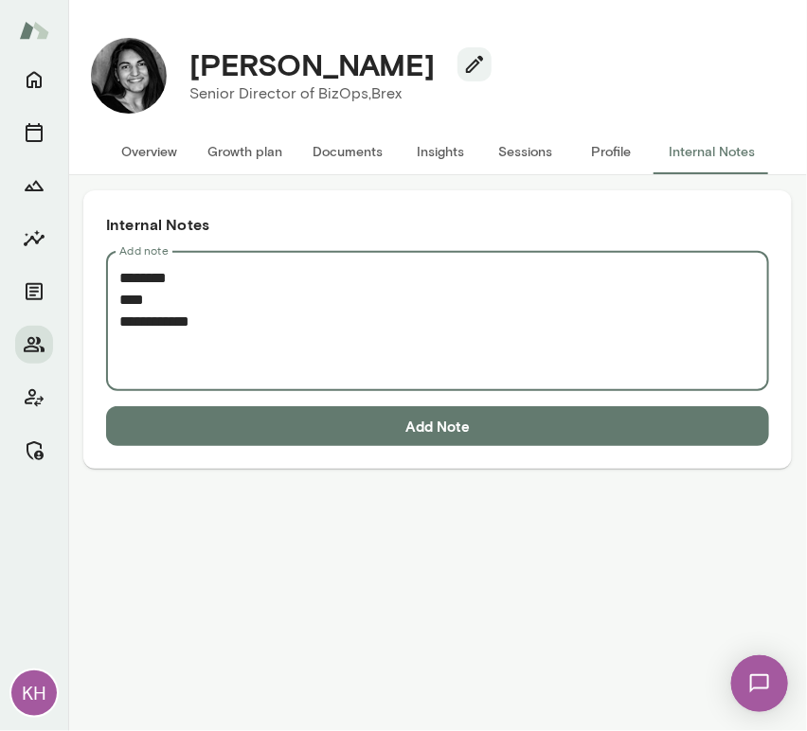
click at [232, 326] on textarea "**********" at bounding box center [437, 321] width 637 height 109
paste textarea "**********"
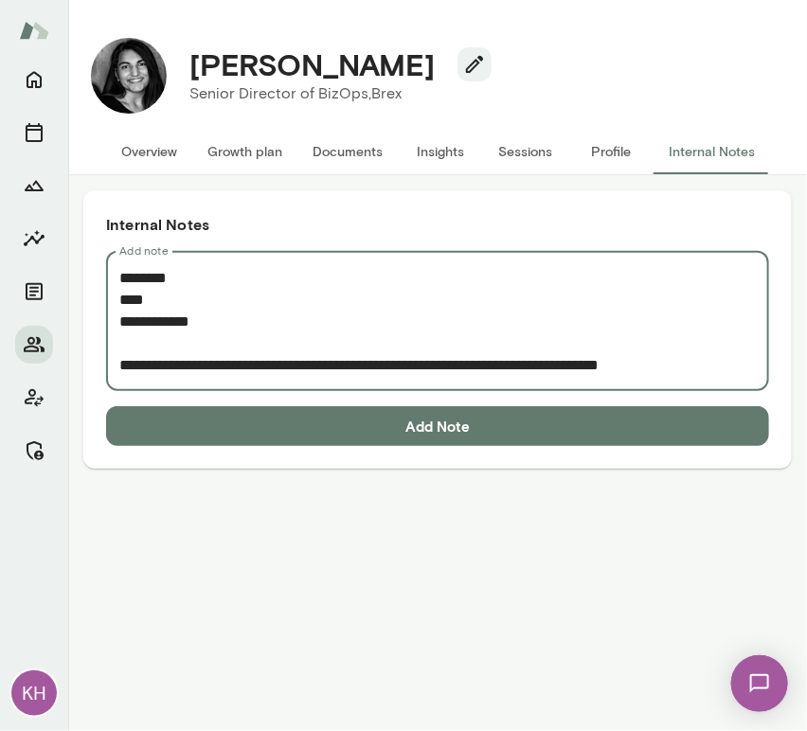
scroll to position [251, 0]
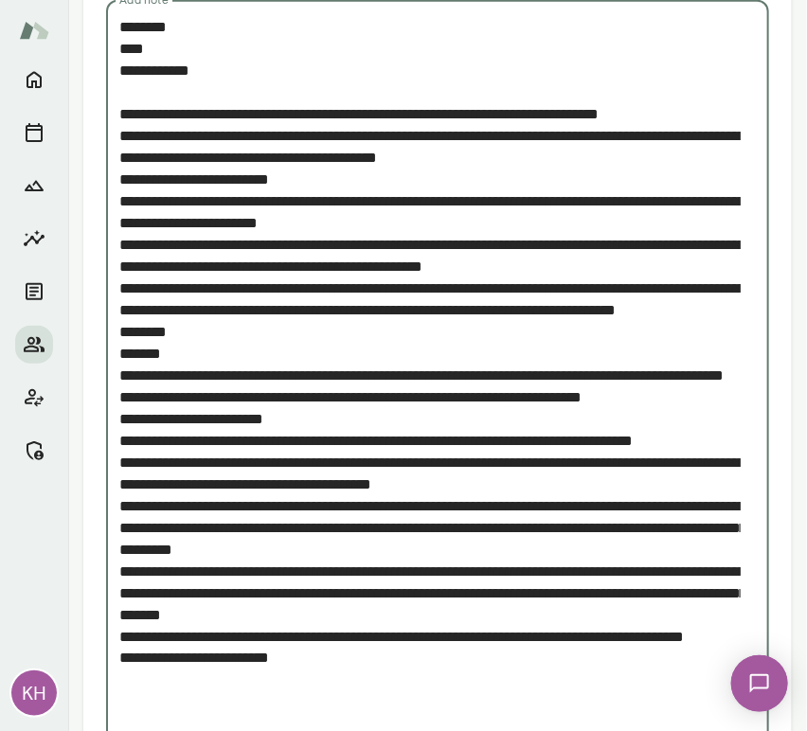
click at [123, 135] on textarea "Add note" at bounding box center [430, 375] width 622 height 719
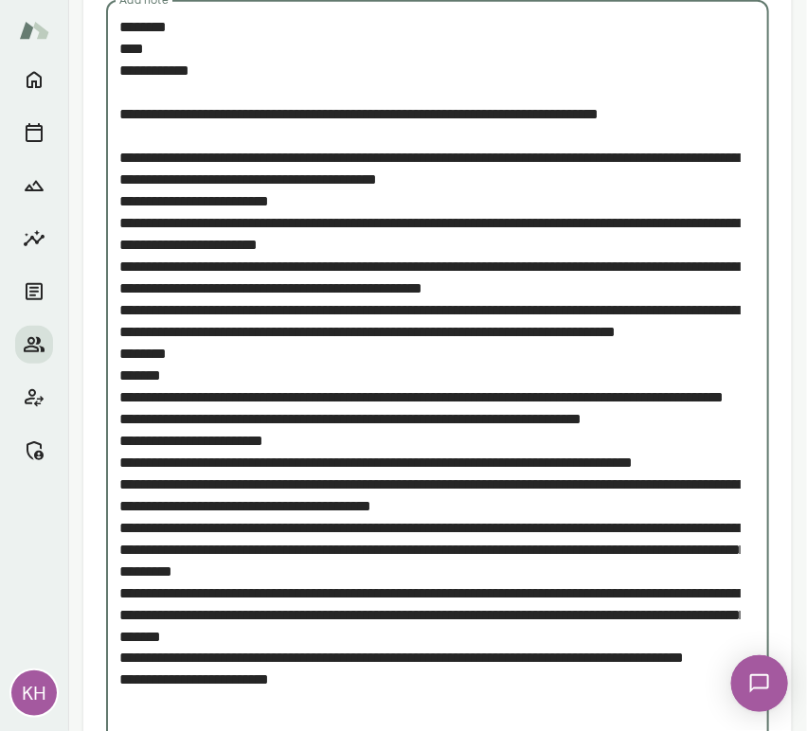
click at [127, 309] on textarea "Add note" at bounding box center [430, 386] width 622 height 741
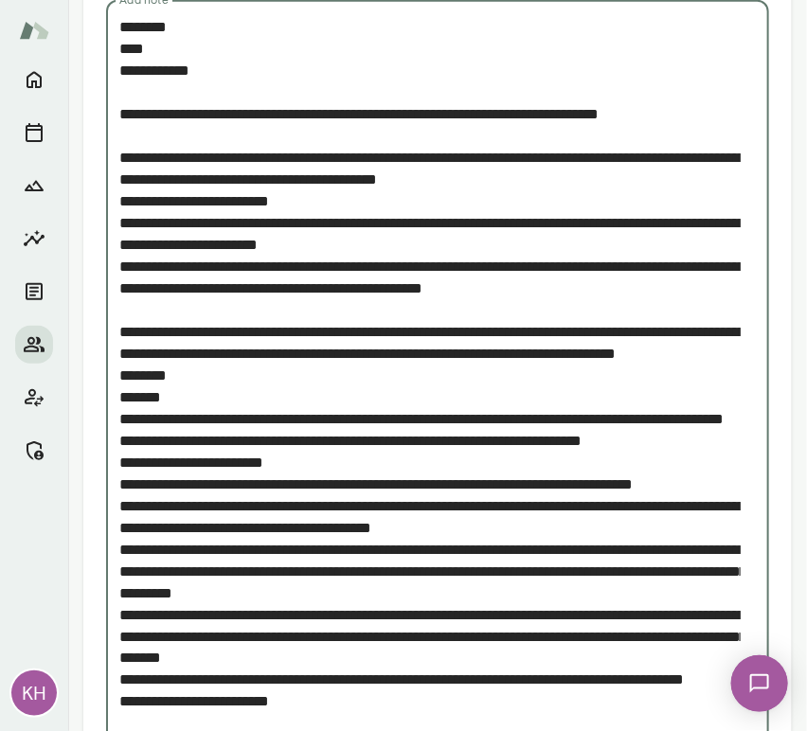
click at [124, 528] on textarea "Add note" at bounding box center [430, 397] width 622 height 763
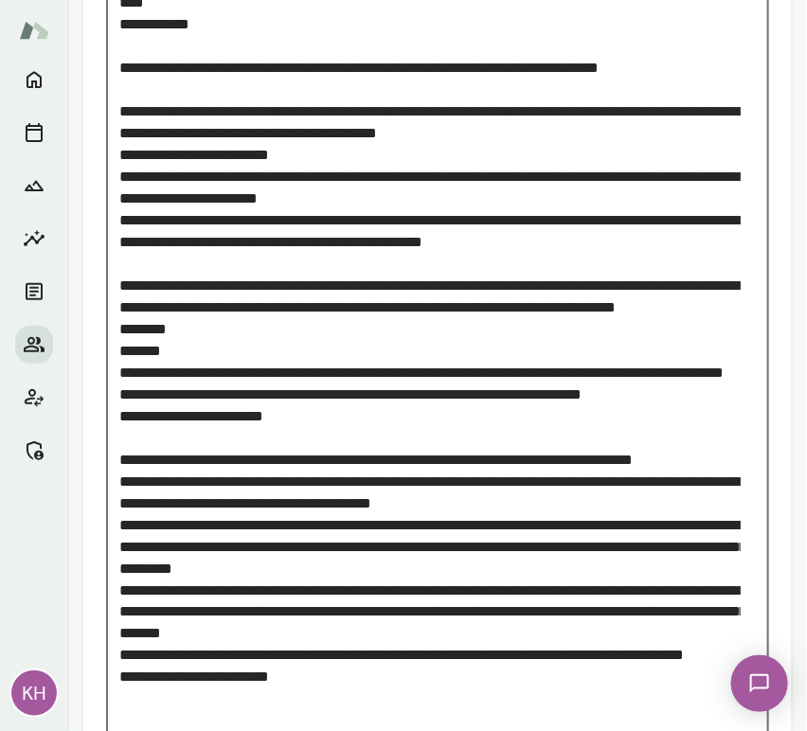
scroll to position [302, 0]
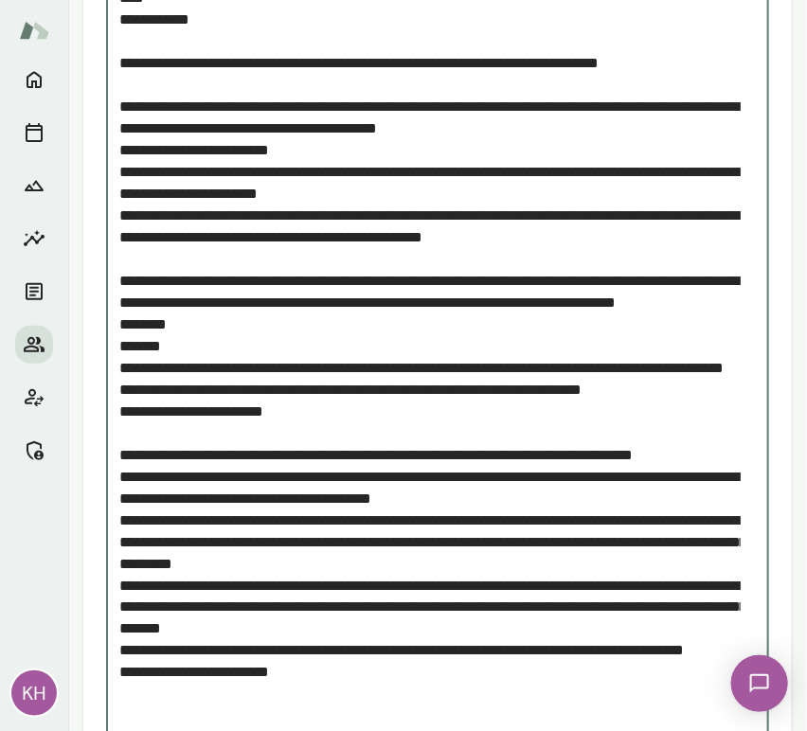
click at [124, 571] on textarea "Add note" at bounding box center [430, 357] width 622 height 785
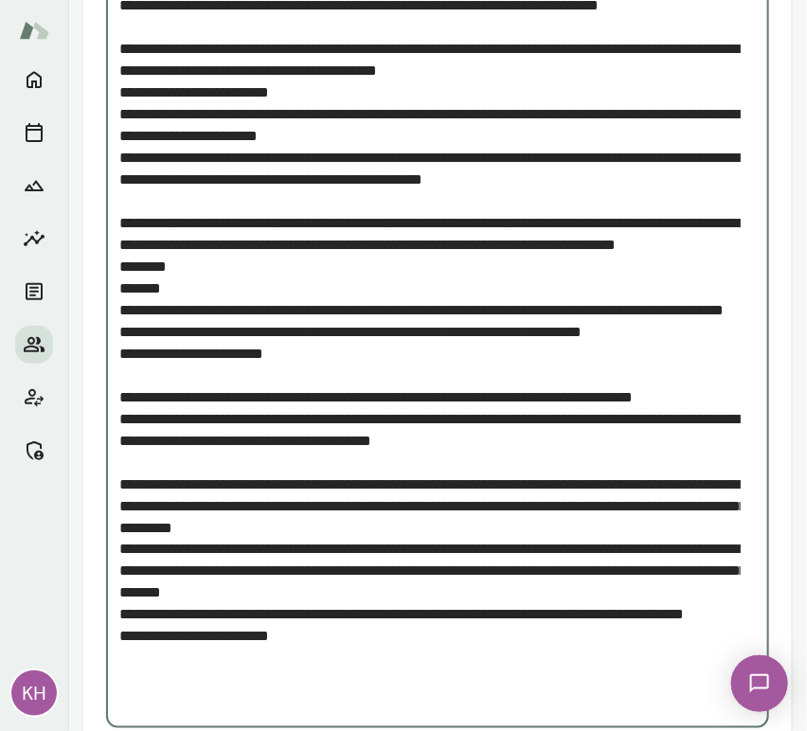
scroll to position [361, 0]
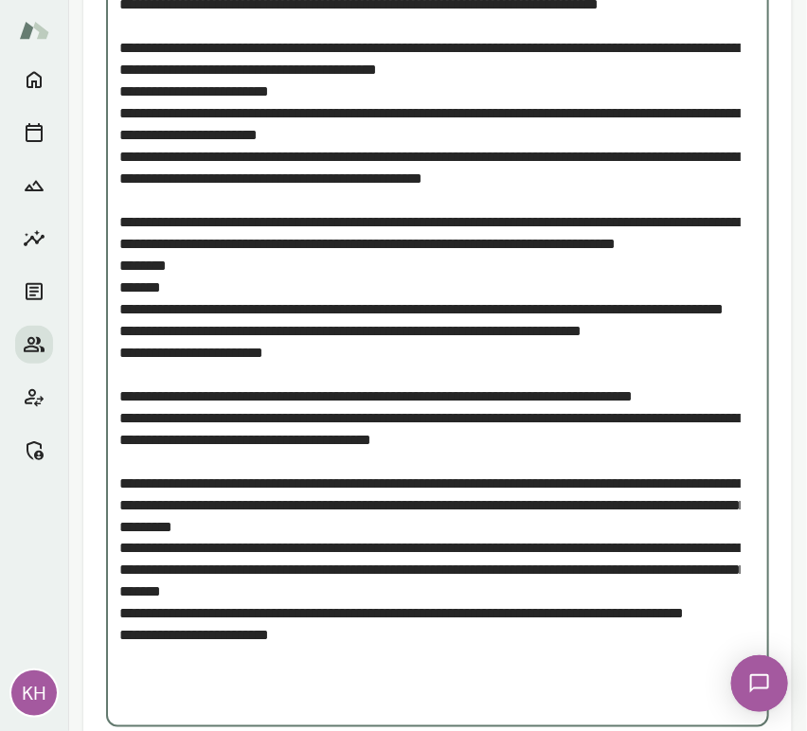
click at [121, 597] on textarea "Add note" at bounding box center [430, 309] width 622 height 806
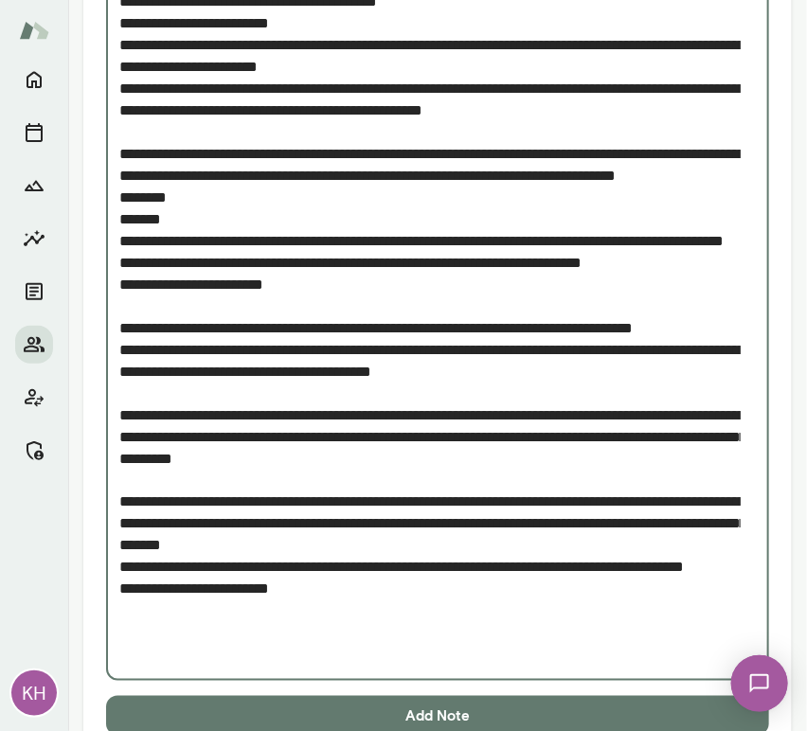
scroll to position [471, 0]
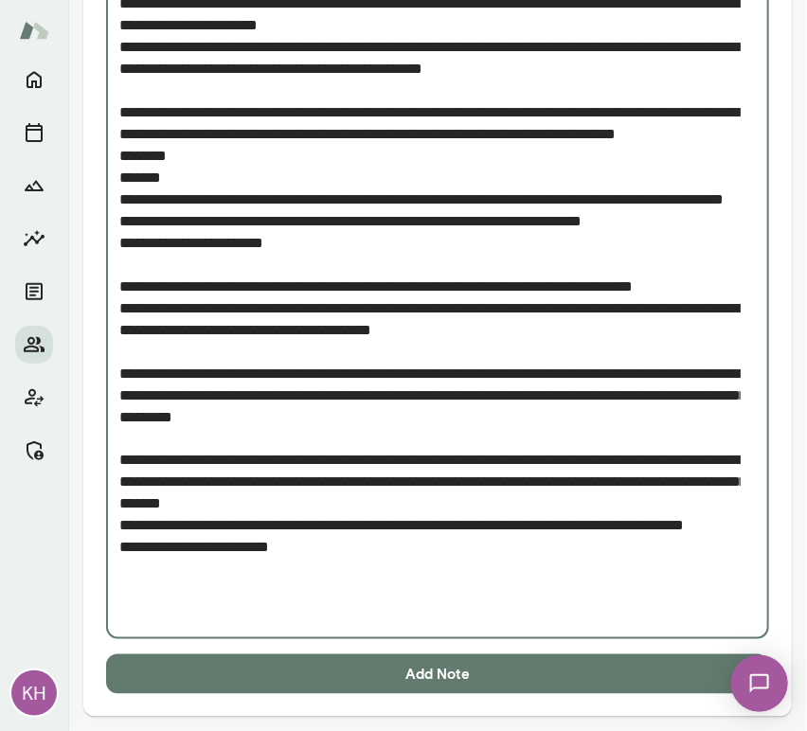
type textarea "**********"
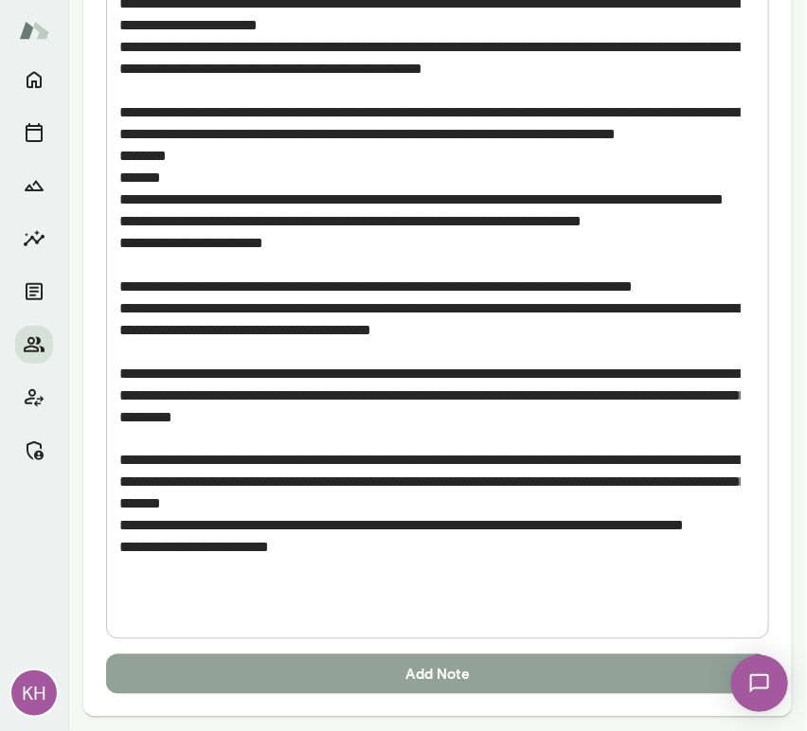
click at [215, 668] on button "Add Note" at bounding box center [437, 675] width 663 height 40
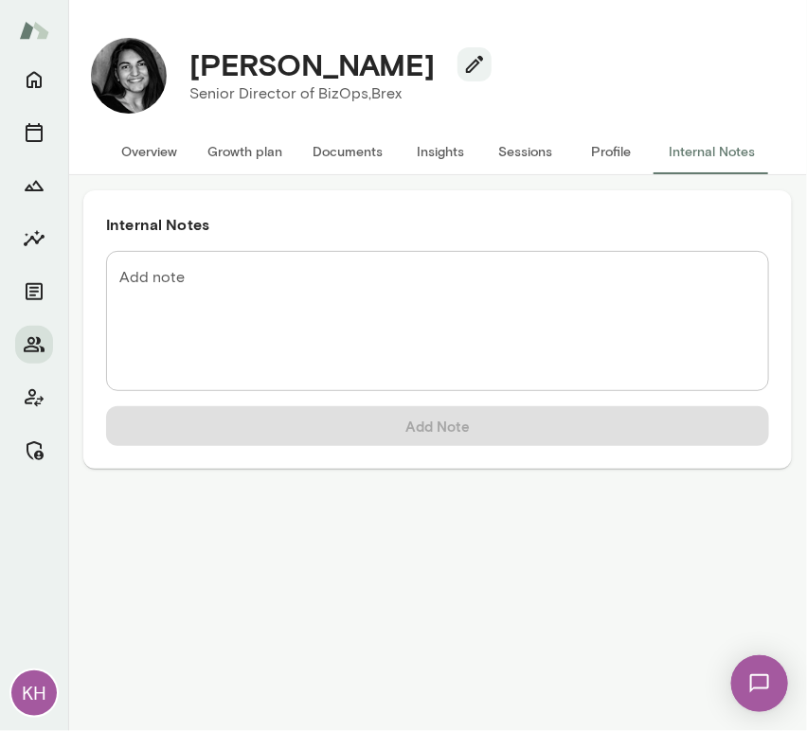
scroll to position [0, 0]
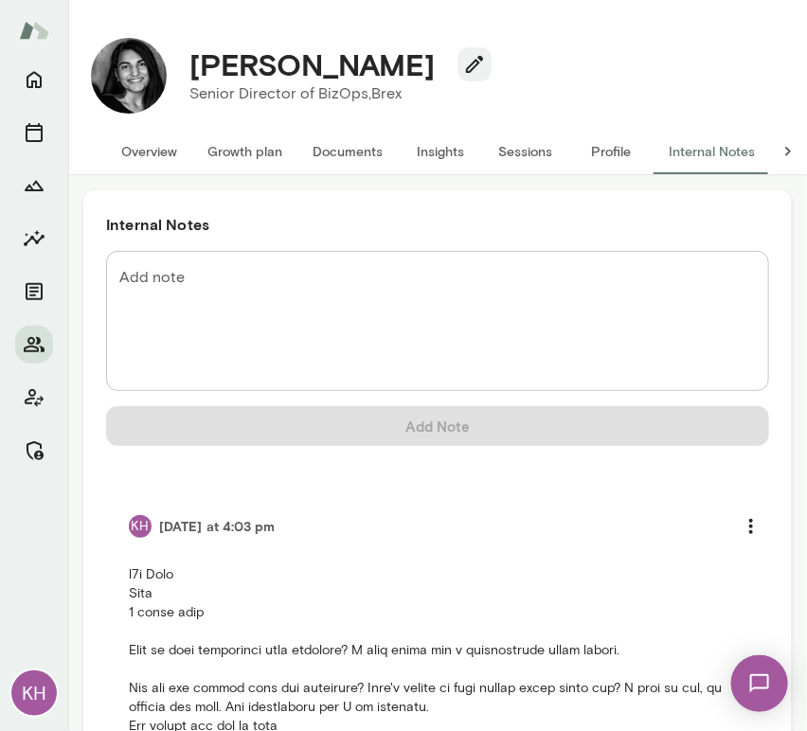
click at [152, 161] on button "Overview" at bounding box center [149, 151] width 86 height 45
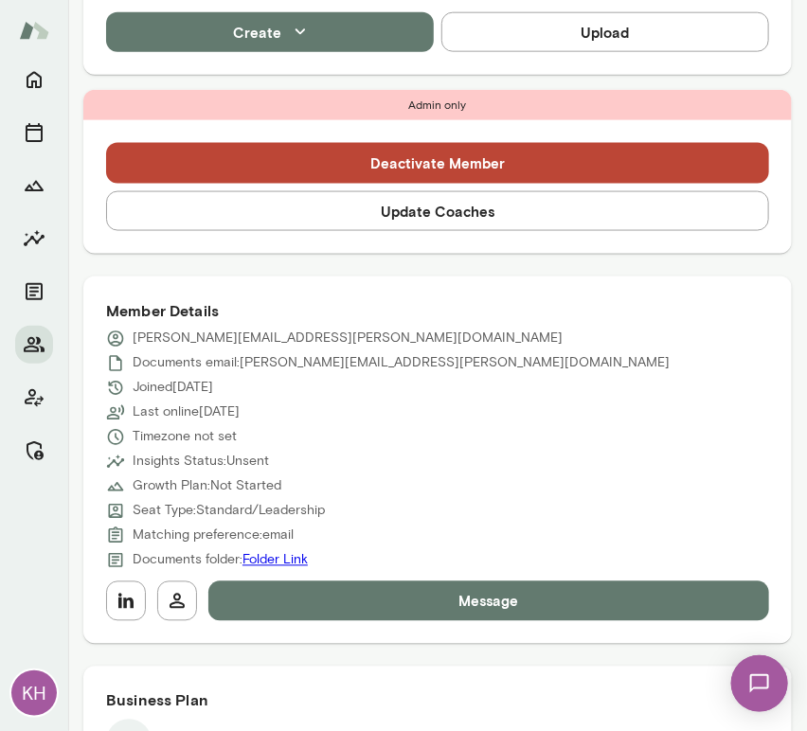
scroll to position [576, 0]
click at [133, 599] on icon "button" at bounding box center [126, 601] width 23 height 23
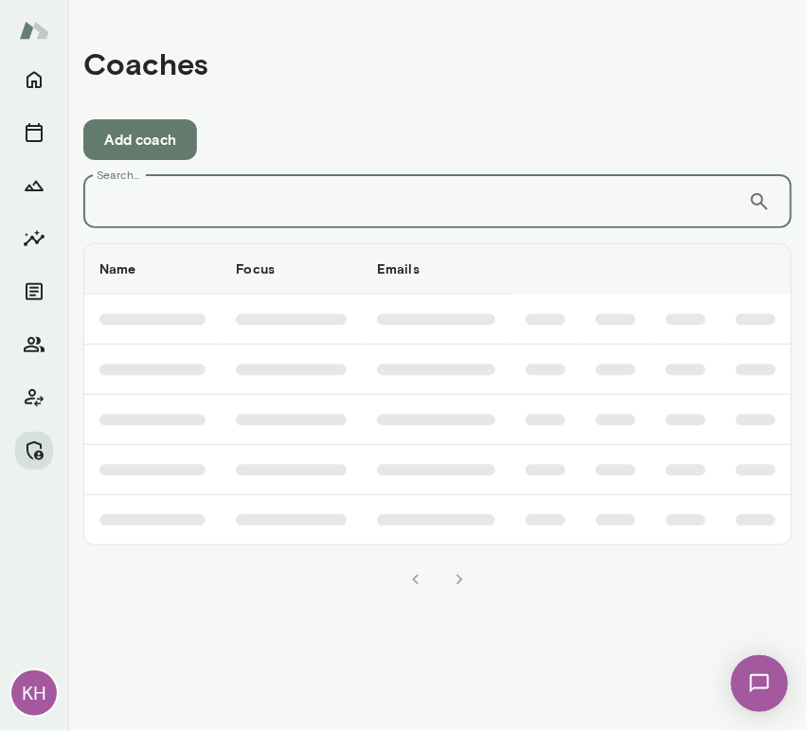
click at [364, 218] on input "Search..." at bounding box center [415, 201] width 665 height 53
paste input "**********"
type input "**********"
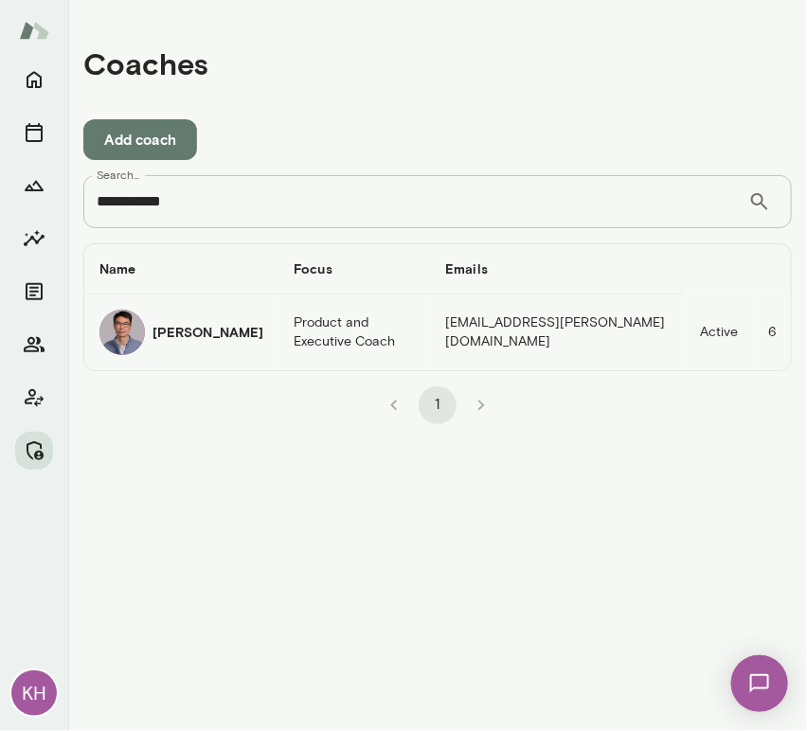
click at [176, 336] on h6 "[PERSON_NAME]" at bounding box center [208, 332] width 111 height 19
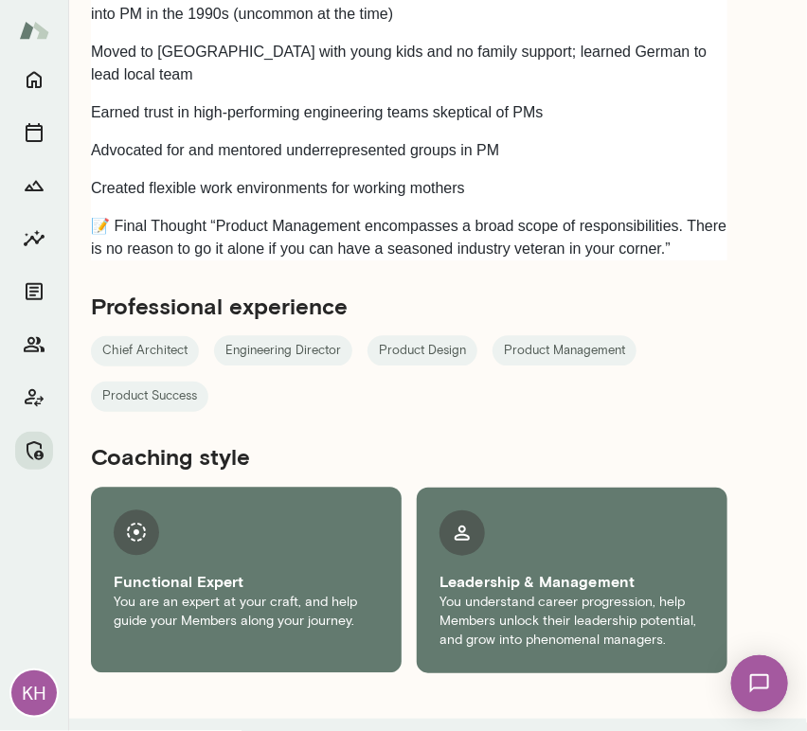
scroll to position [2944, 0]
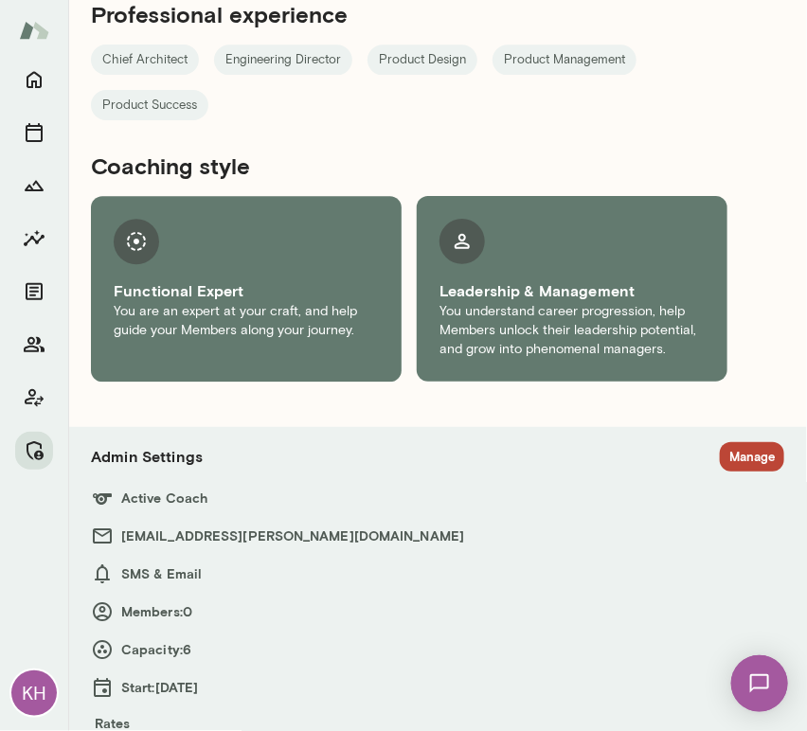
click at [720, 443] on button "Manage" at bounding box center [752, 457] width 64 height 29
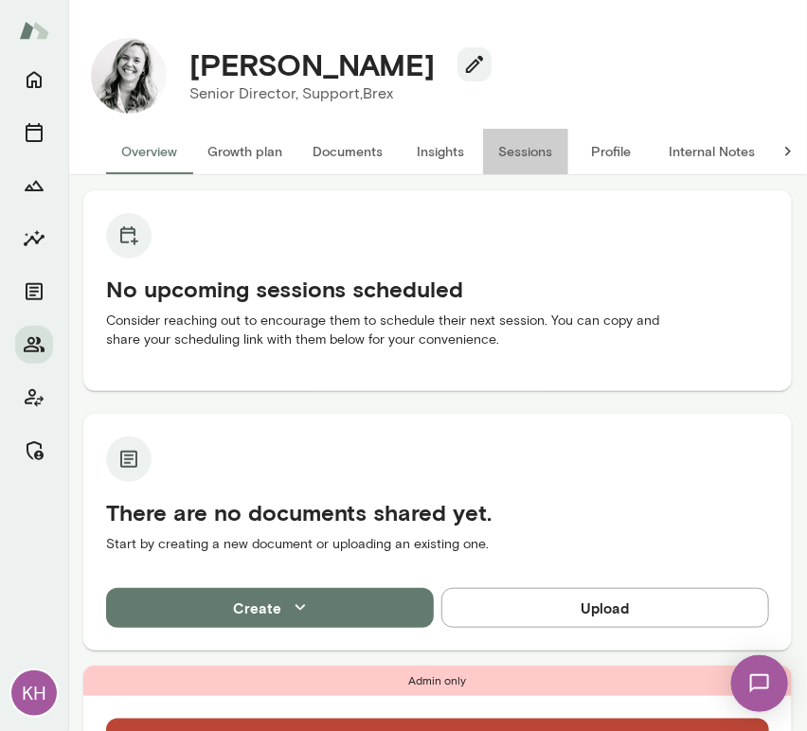
click at [517, 157] on button "Sessions" at bounding box center [525, 151] width 85 height 45
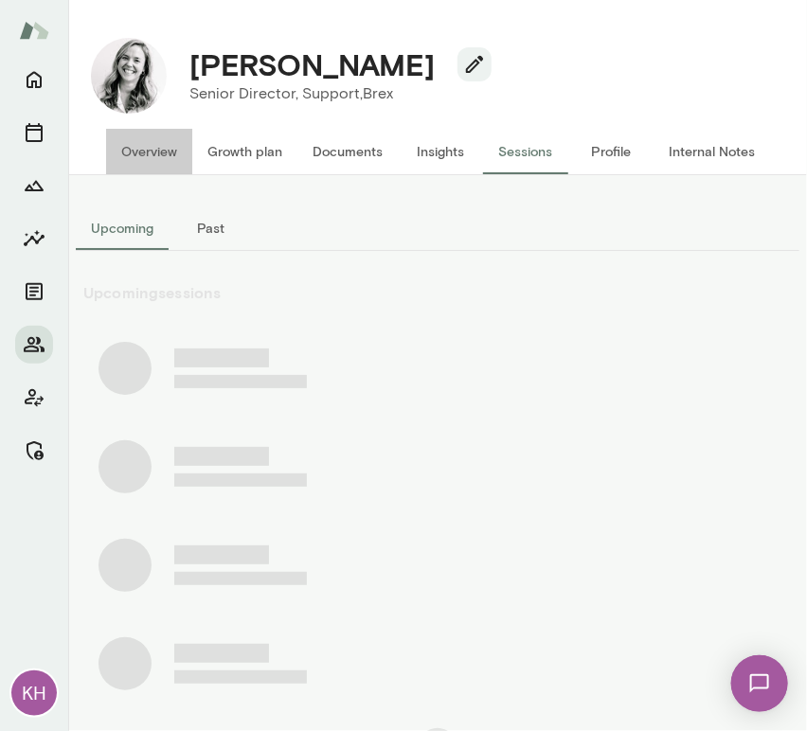
click at [167, 150] on button "Overview" at bounding box center [149, 151] width 86 height 45
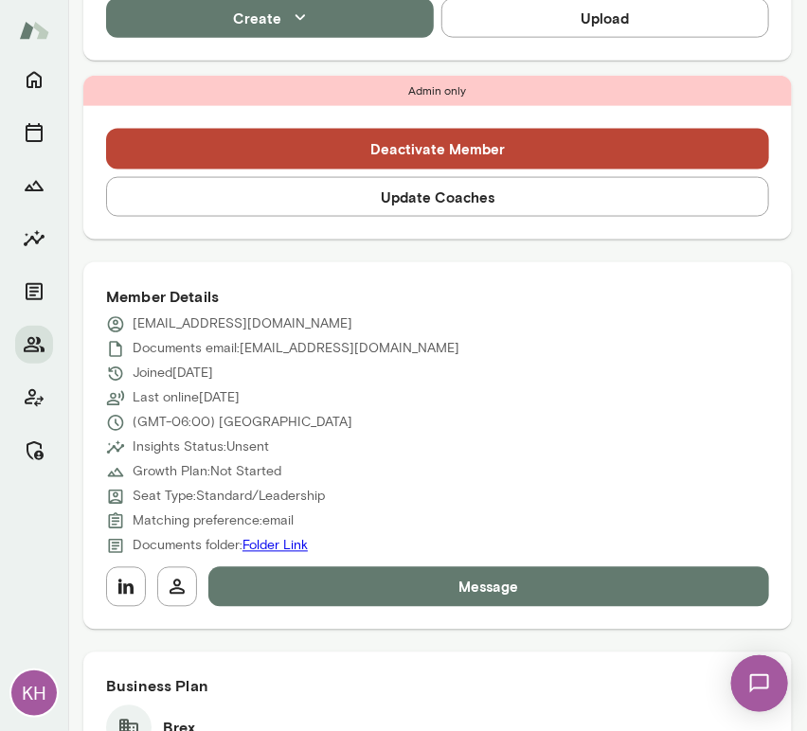
scroll to position [589, 0]
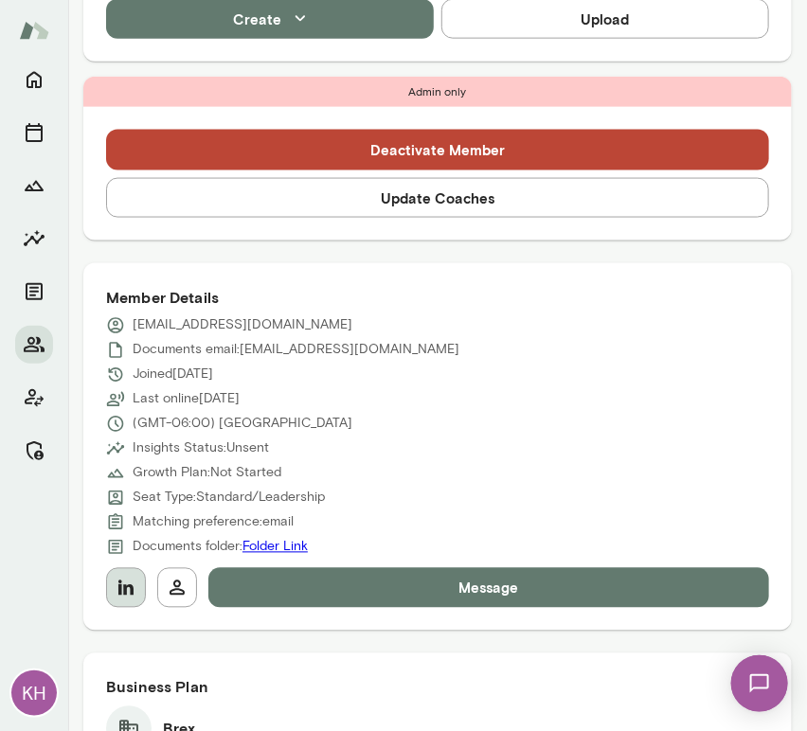
click at [121, 597] on icon "button" at bounding box center [126, 588] width 23 height 23
